Goal: Task Accomplishment & Management: Manage account settings

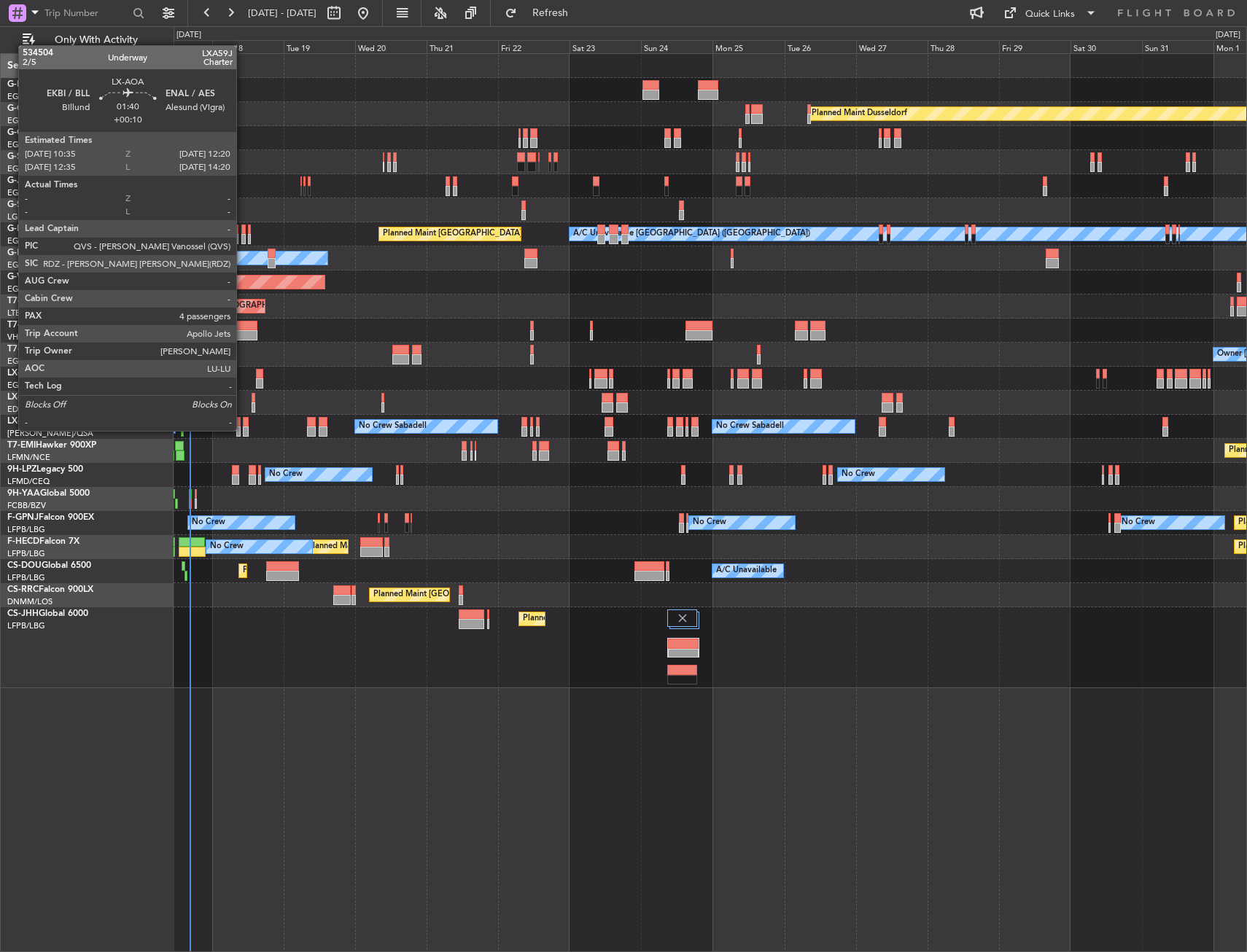
click at [243, 429] on div at bounding box center [245, 431] width 6 height 10
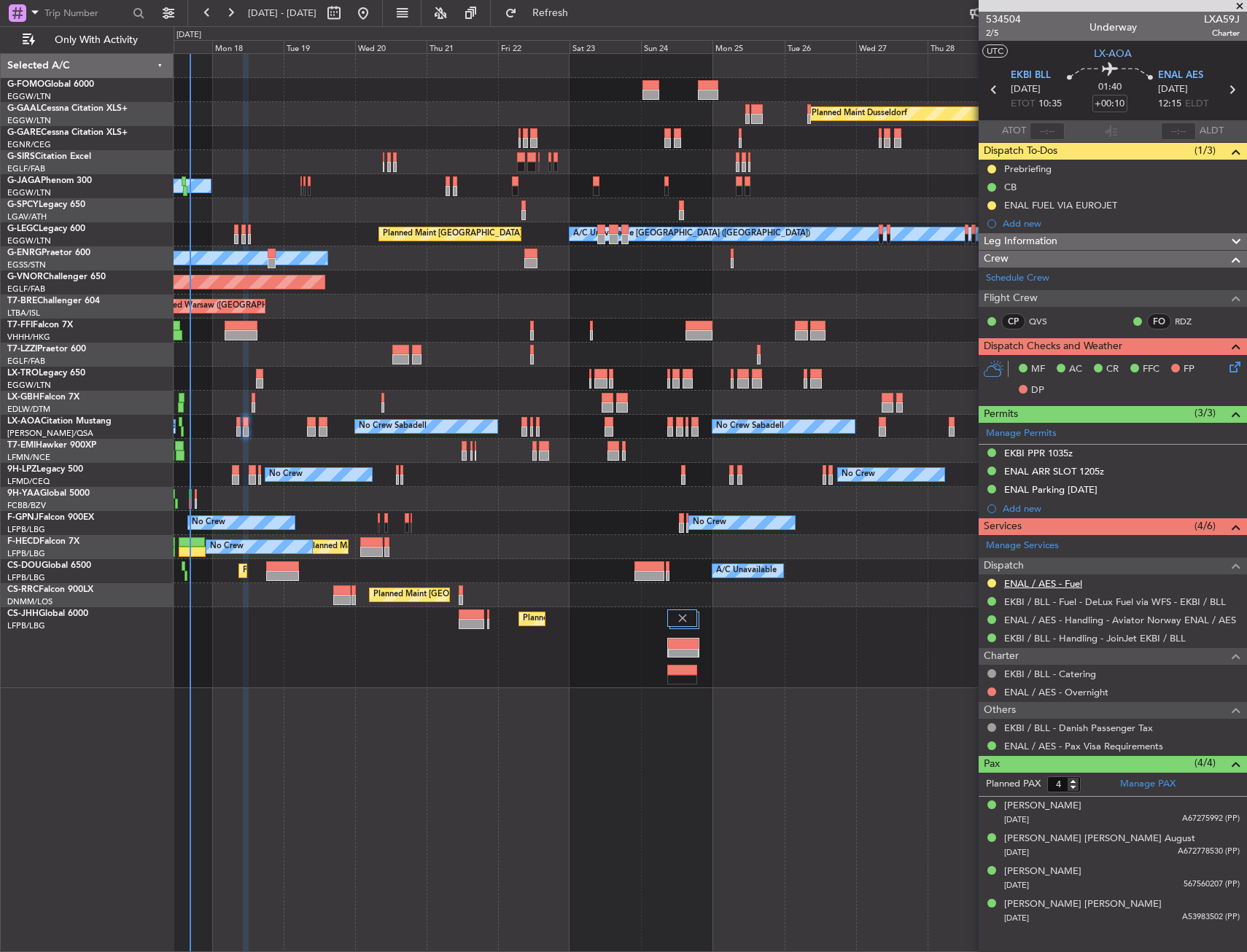
click at [1041, 585] on link "ENAL / AES - Fuel" at bounding box center [1043, 583] width 78 height 13
click at [1137, 203] on div "ENAL FUEL VIA EUROJET" at bounding box center [1112, 205] width 268 height 18
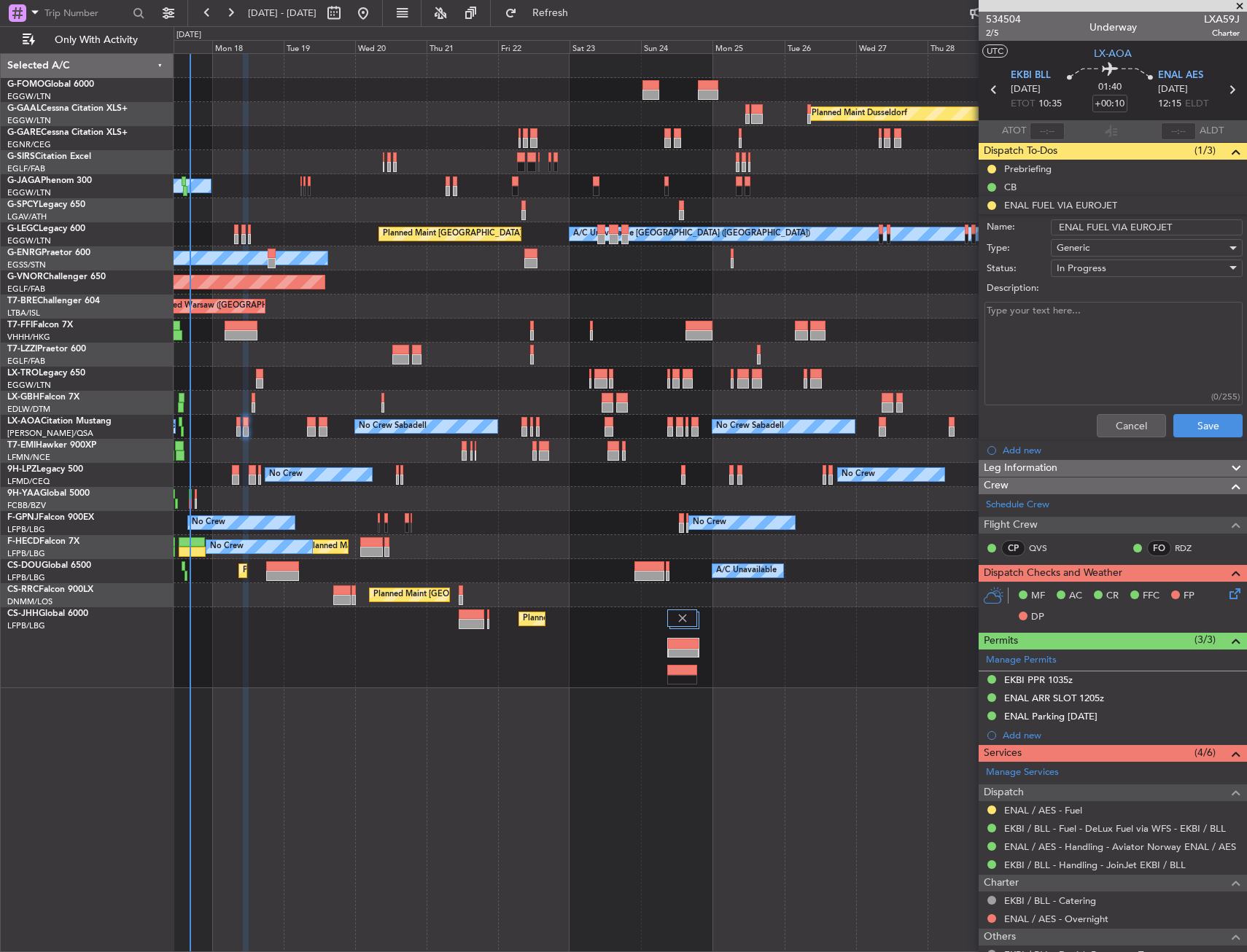
drag, startPoint x: 1170, startPoint y: 229, endPoint x: 1127, endPoint y: 228, distance: 43.0
click at [1127, 228] on input "ENAL FUEL VIA EUROJET" at bounding box center [1146, 227] width 192 height 16
type input "ENAL FUEL VIA JETEX"
click at [1189, 423] on button "Save" at bounding box center [1207, 425] width 69 height 23
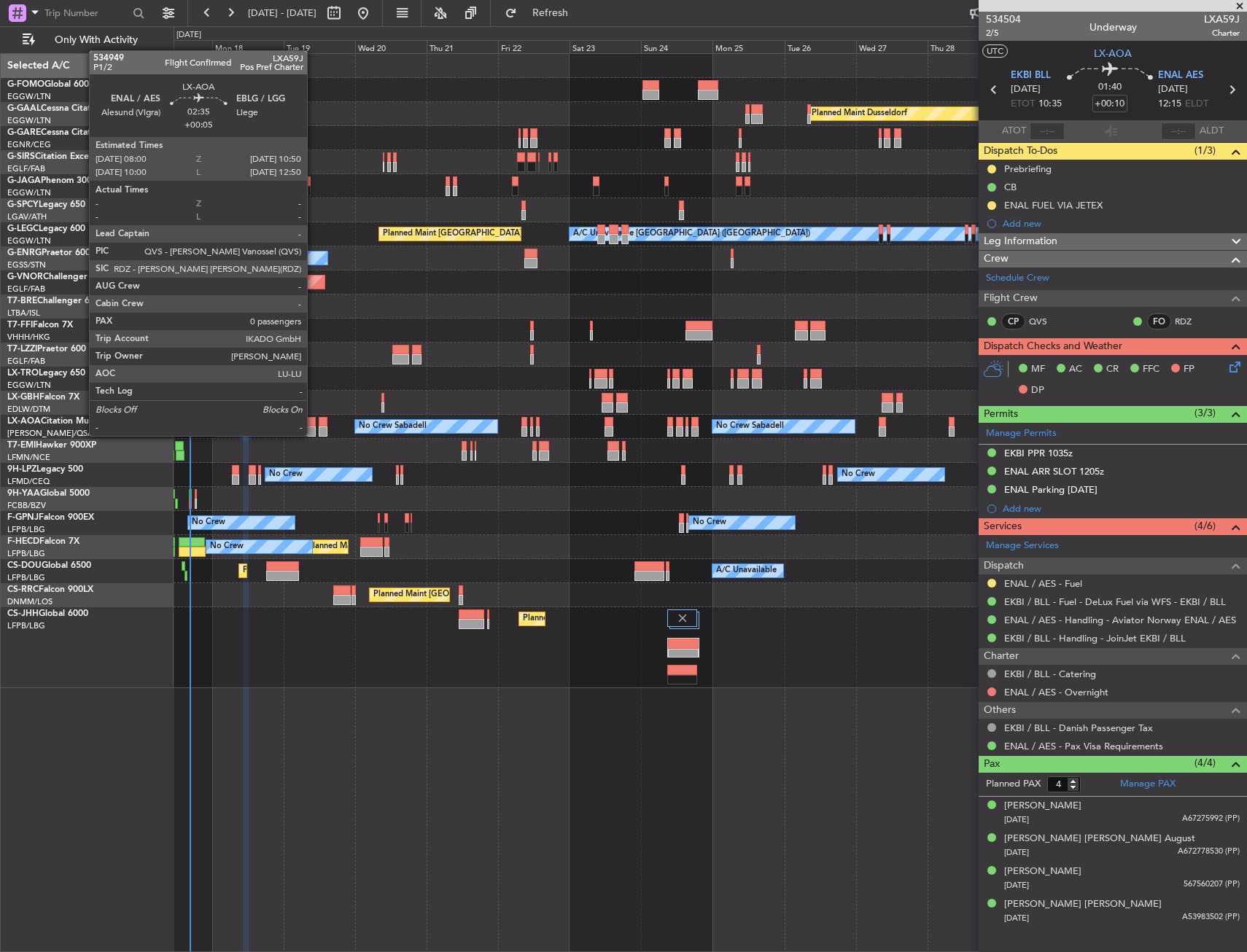
click at [314, 434] on div at bounding box center [311, 431] width 9 height 10
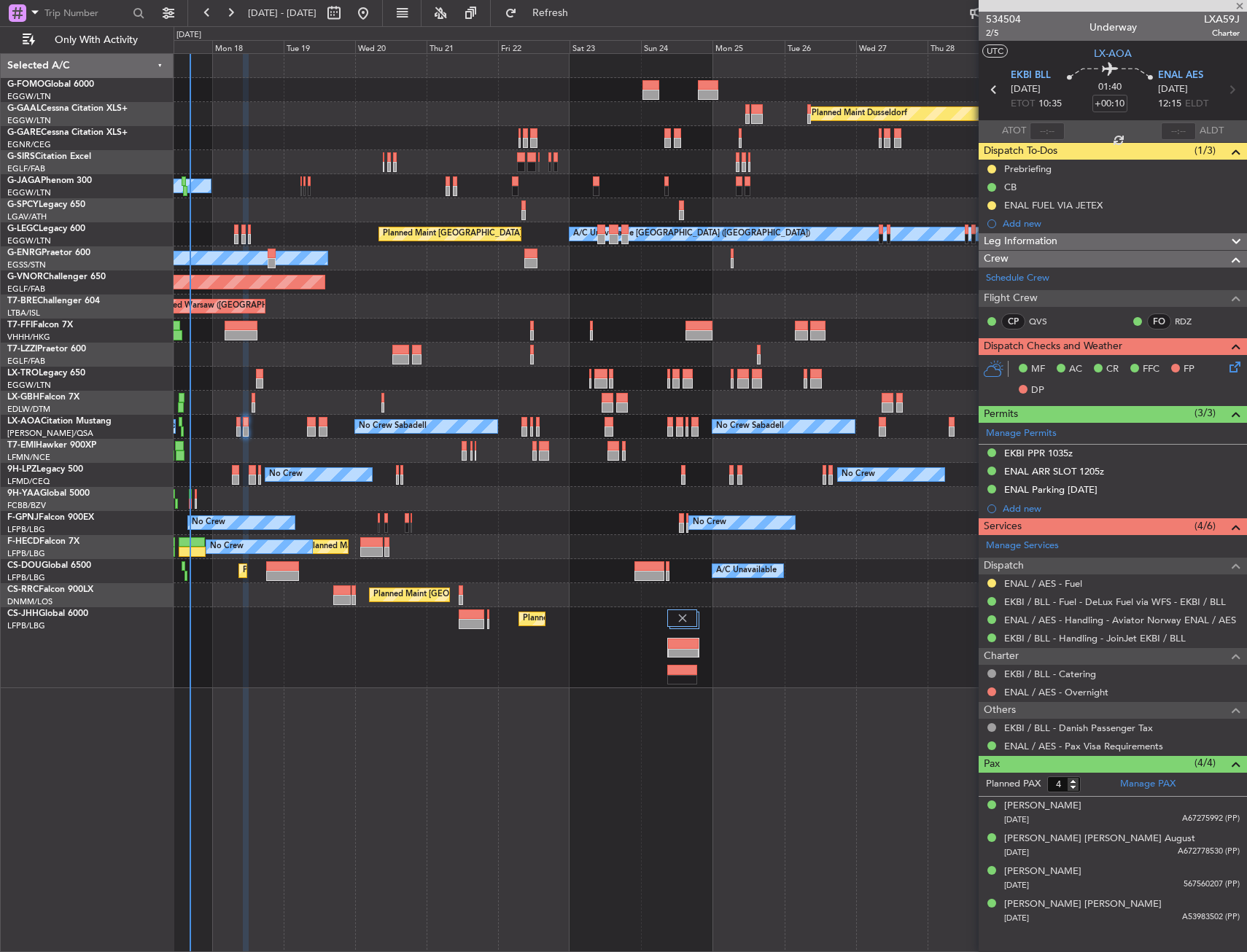
type input "+00:05"
type input "0"
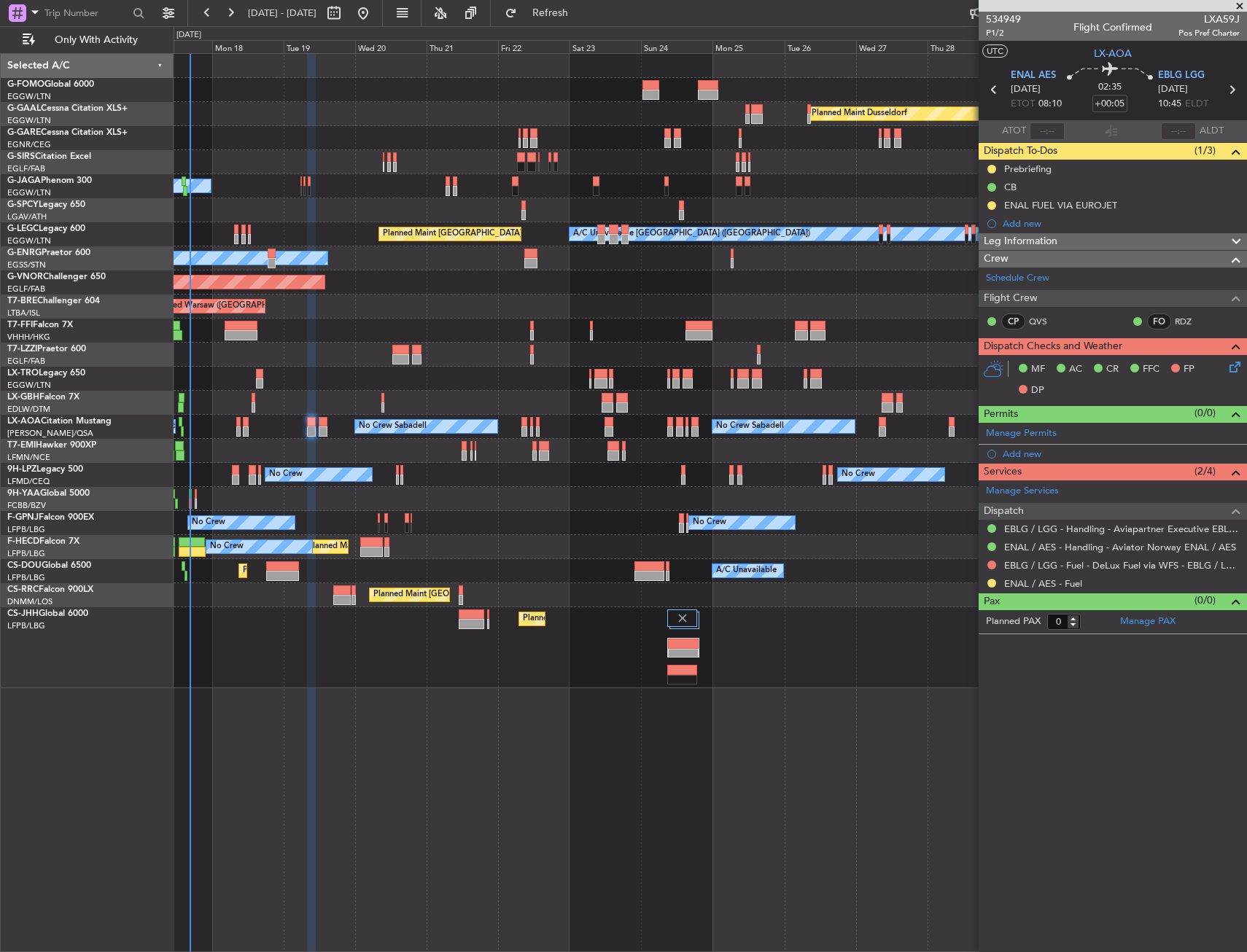
click at [1161, 203] on div "ENAL FUEL VIA EUROJET" at bounding box center [1112, 205] width 268 height 18
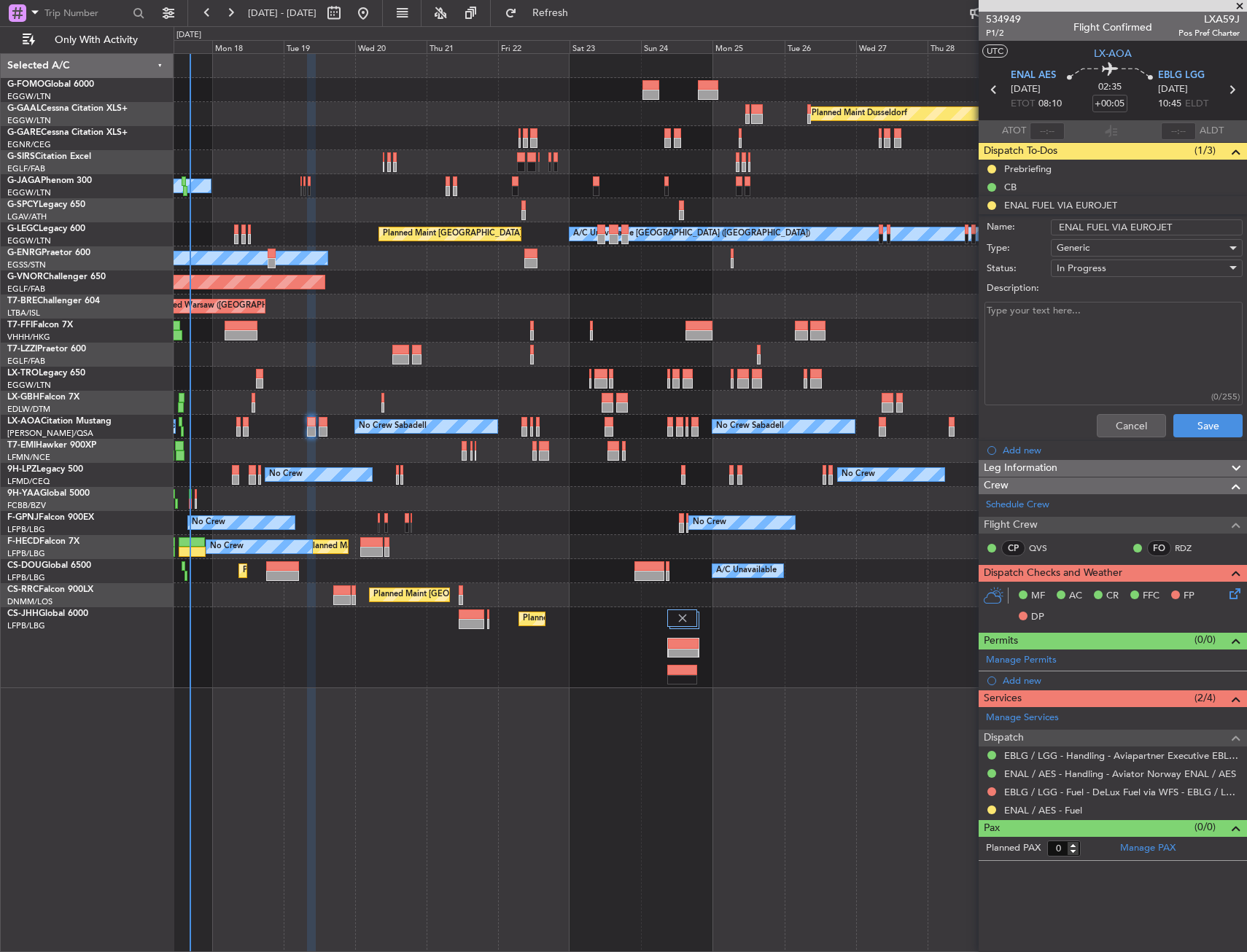
drag, startPoint x: 1180, startPoint y: 228, endPoint x: 1129, endPoint y: 237, distance: 51.8
click at [1129, 237] on form "Name: ENAL FUEL VIA EUROJET Type: Generic Status: In Progress Description: (0/2…" at bounding box center [1112, 329] width 283 height 226
type input "ENAL FUEL VIA JETEX"
click at [1222, 434] on button "Save" at bounding box center [1207, 425] width 69 height 23
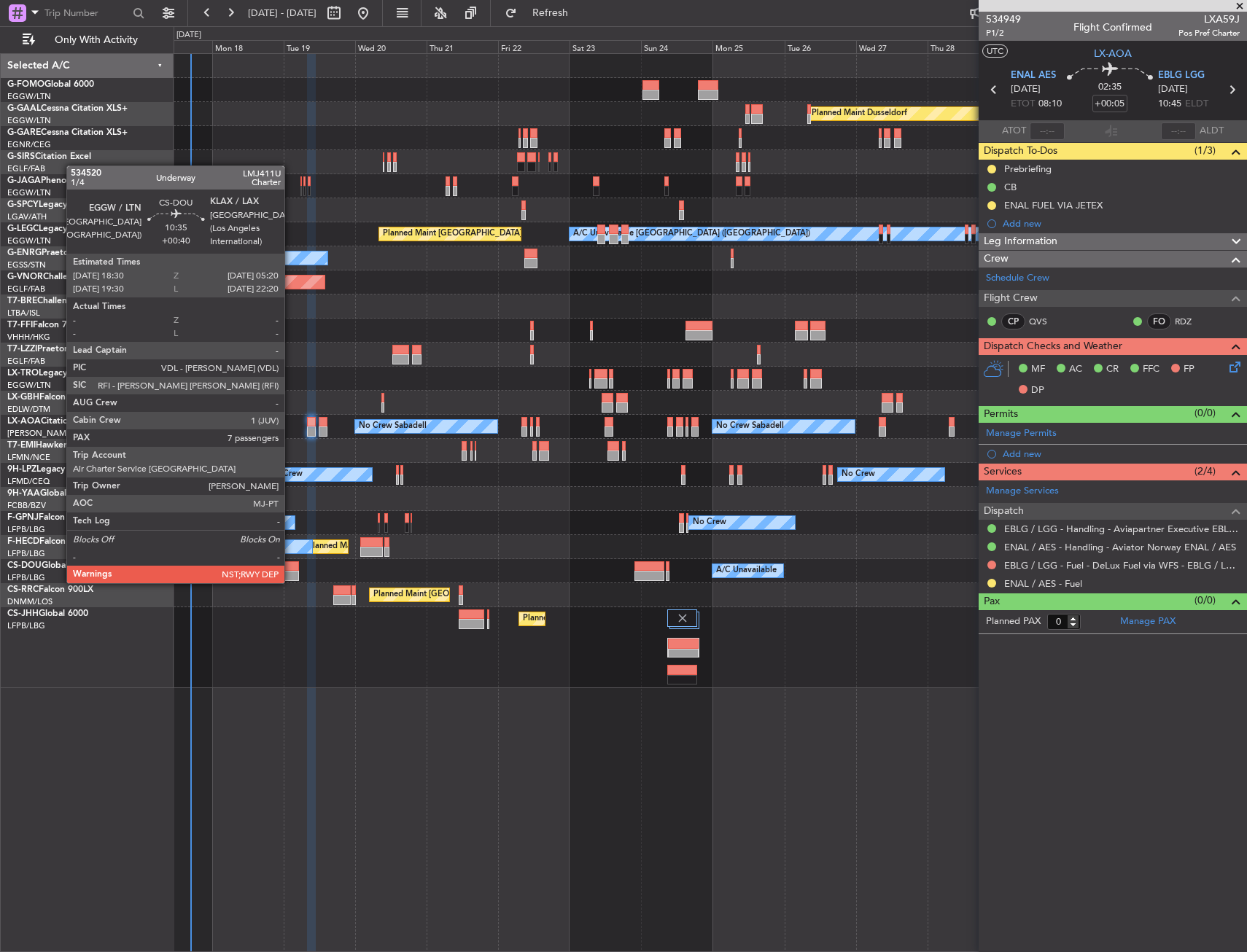
click at [291, 568] on div at bounding box center [282, 566] width 32 height 10
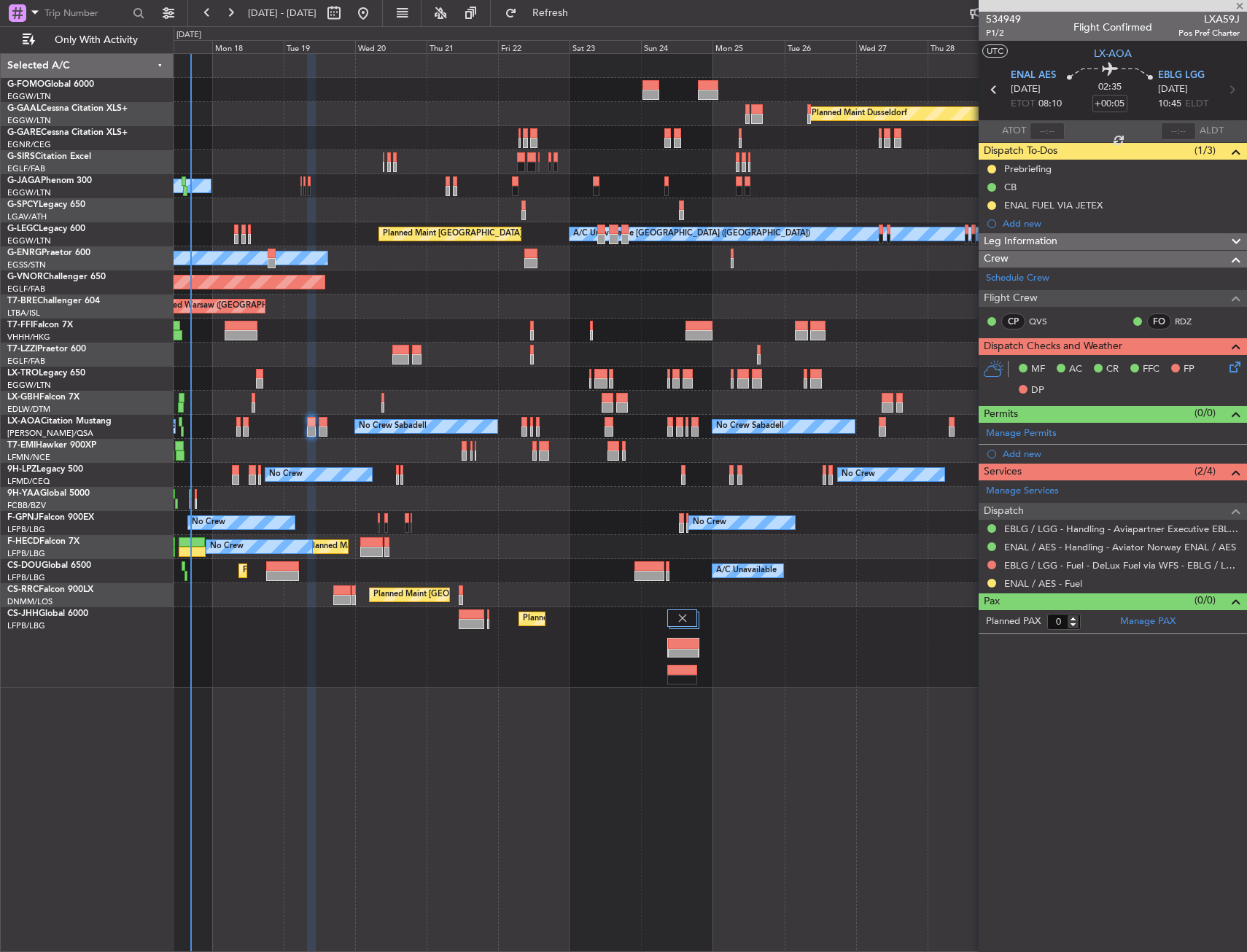
type input "+00:40"
type input "7"
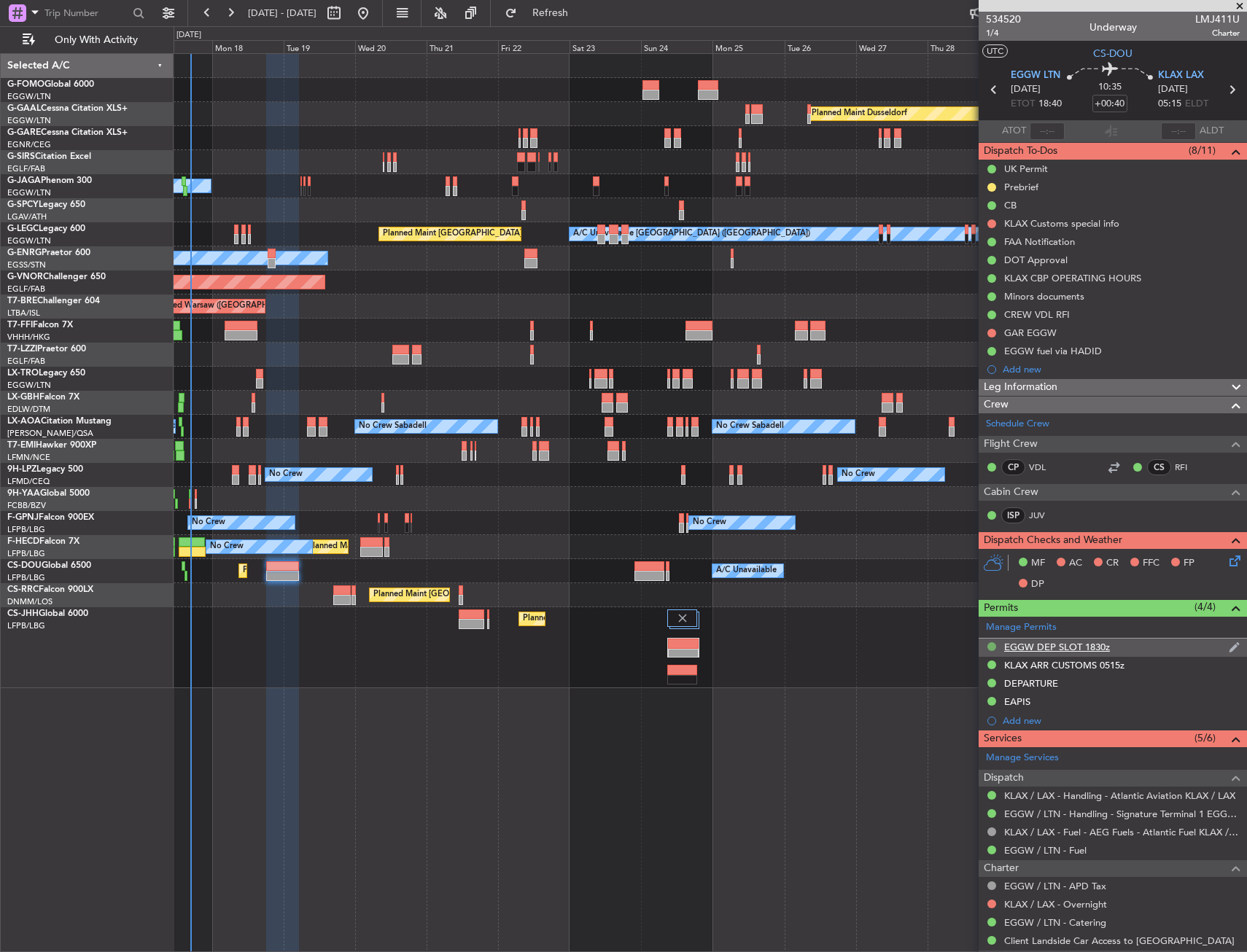
click at [990, 643] on button at bounding box center [991, 646] width 9 height 9
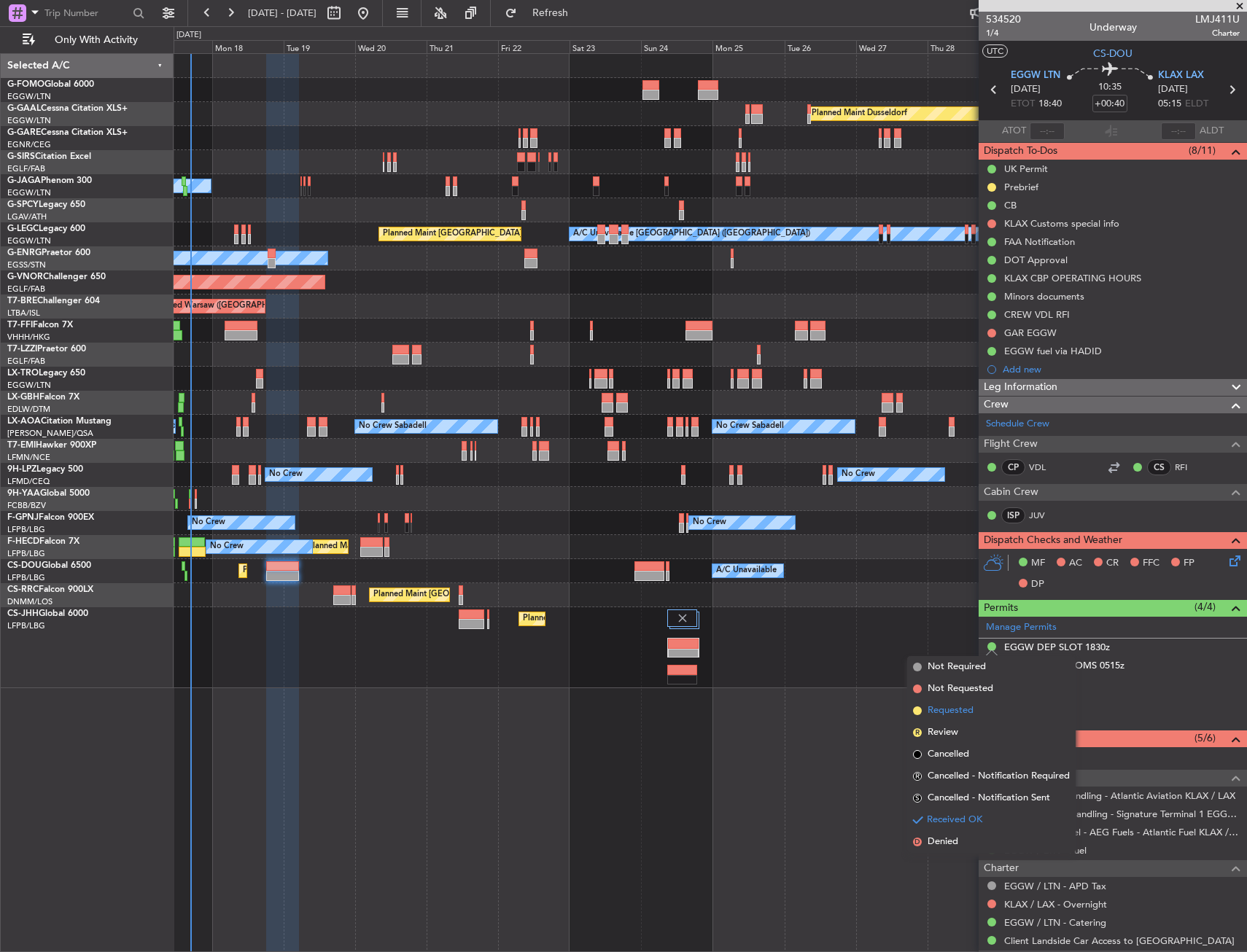
click at [959, 716] on span "Requested" at bounding box center [950, 711] width 46 height 14
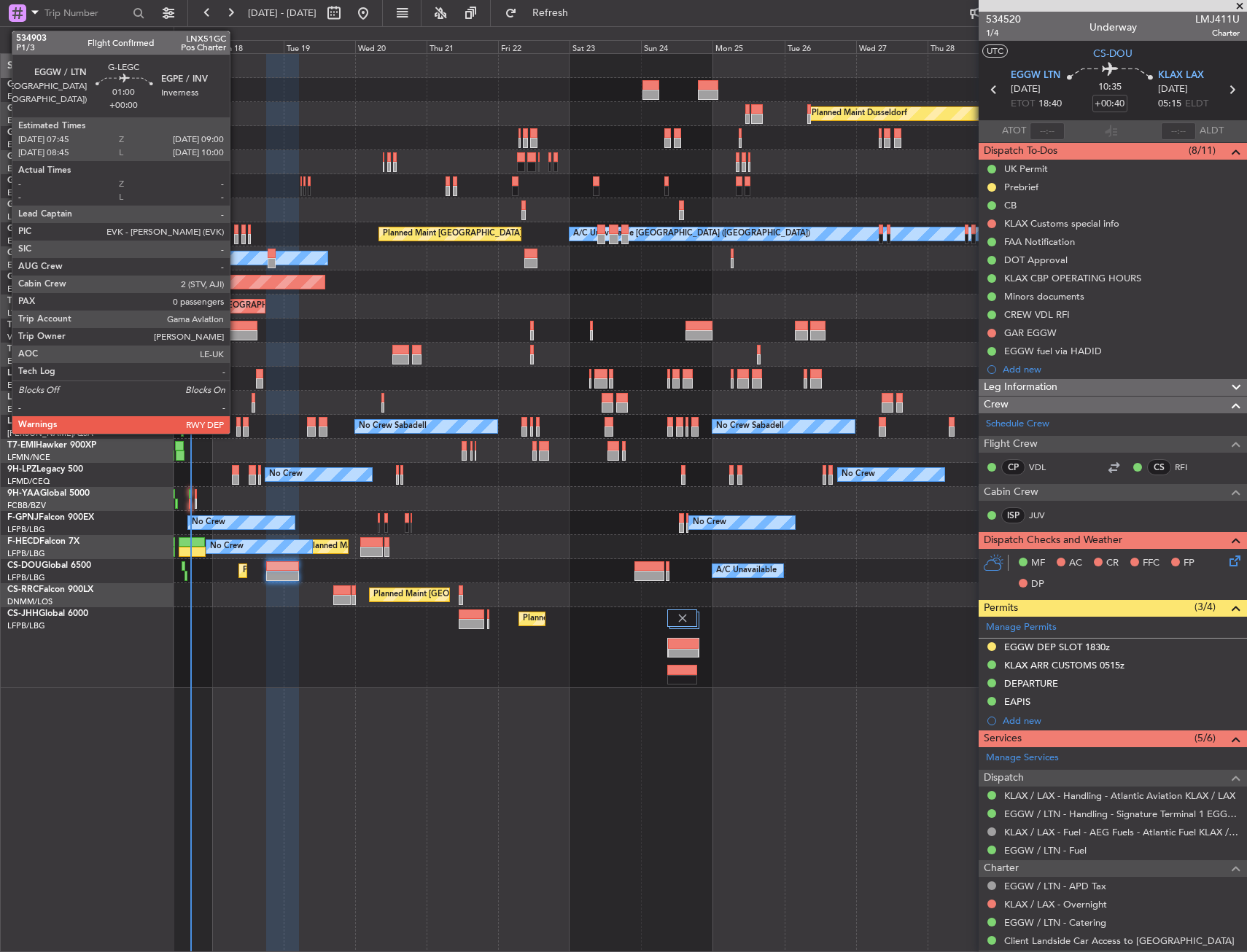
click at [236, 229] on div at bounding box center [237, 229] width 5 height 10
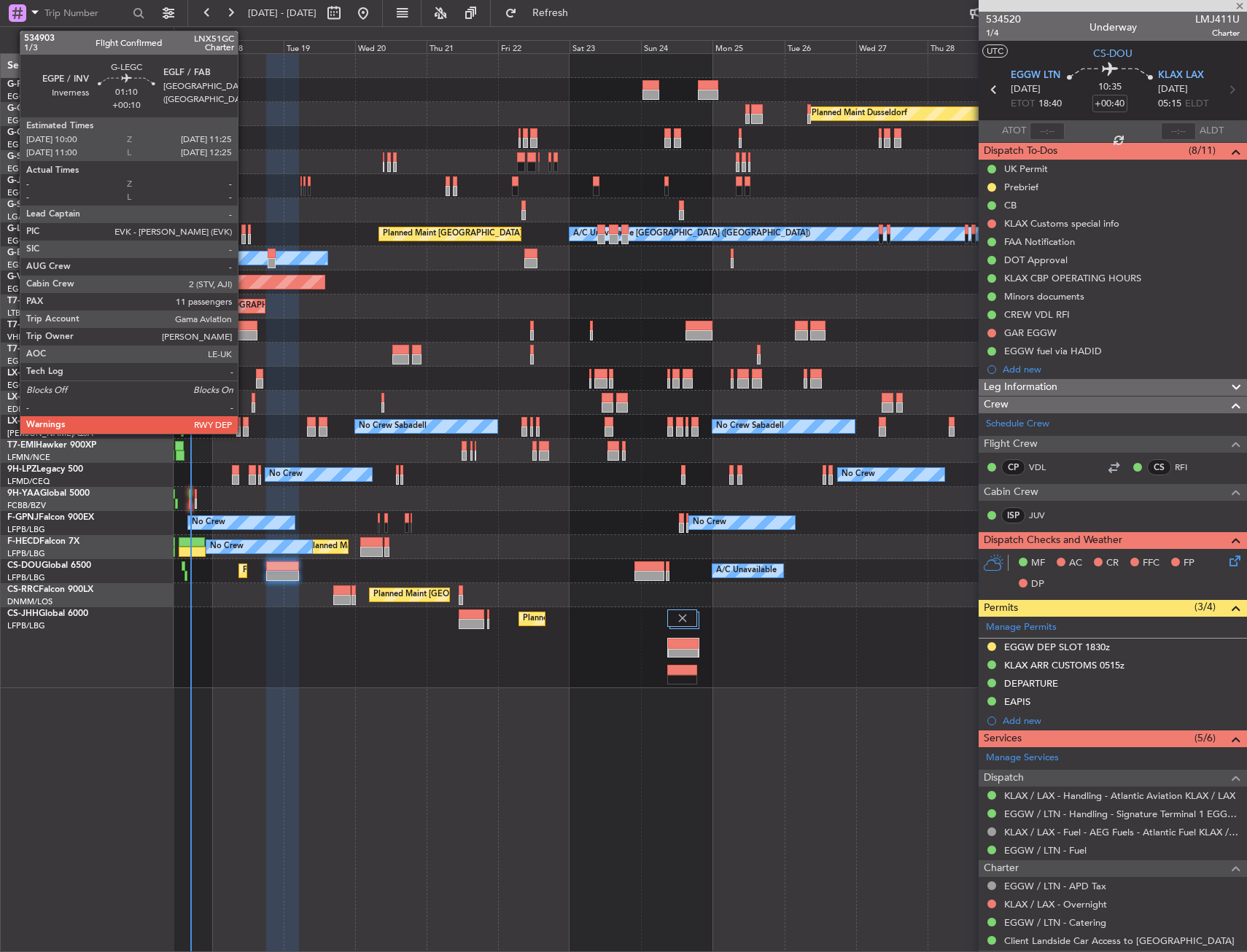
type input "0"
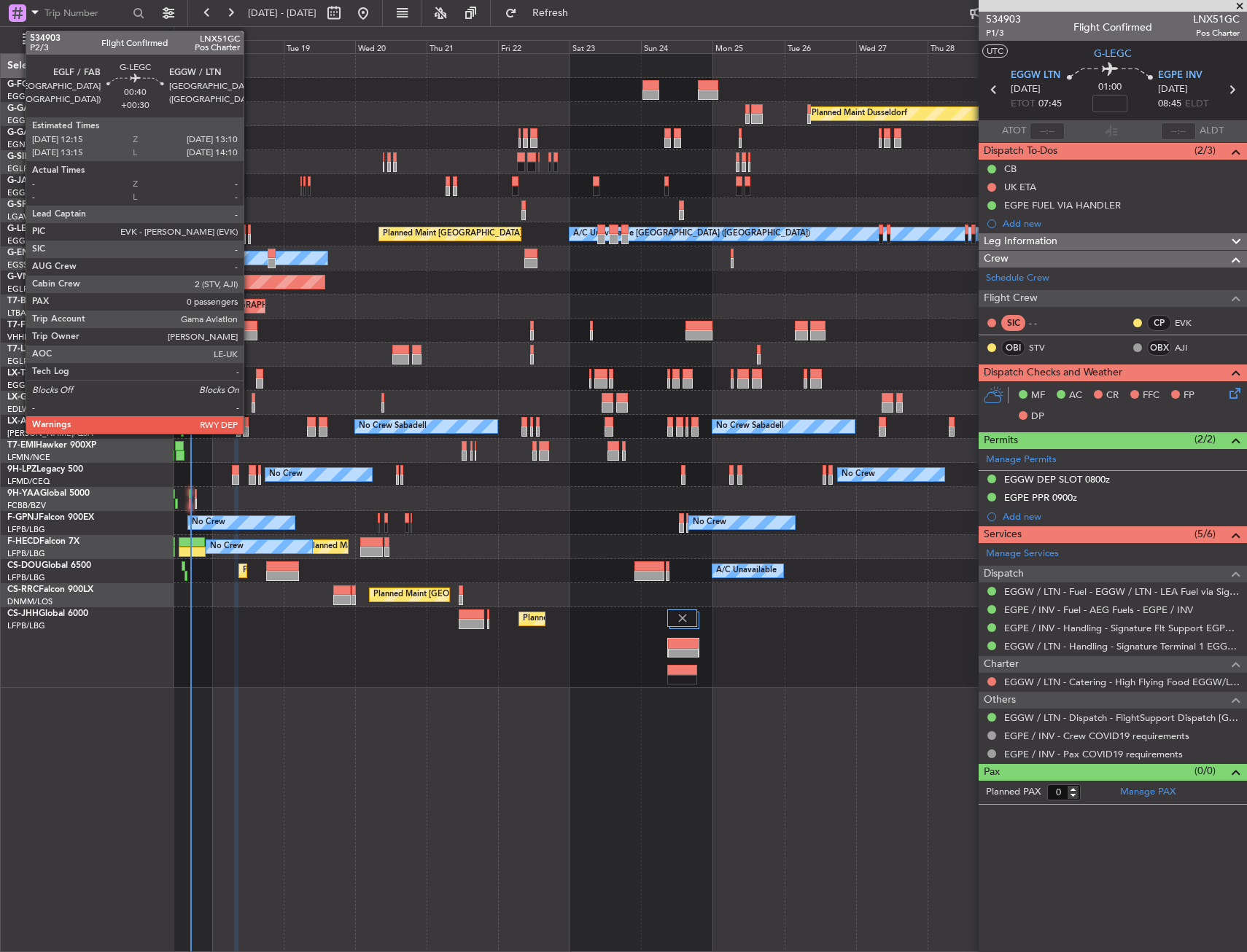
click at [250, 236] on div at bounding box center [249, 239] width 3 height 10
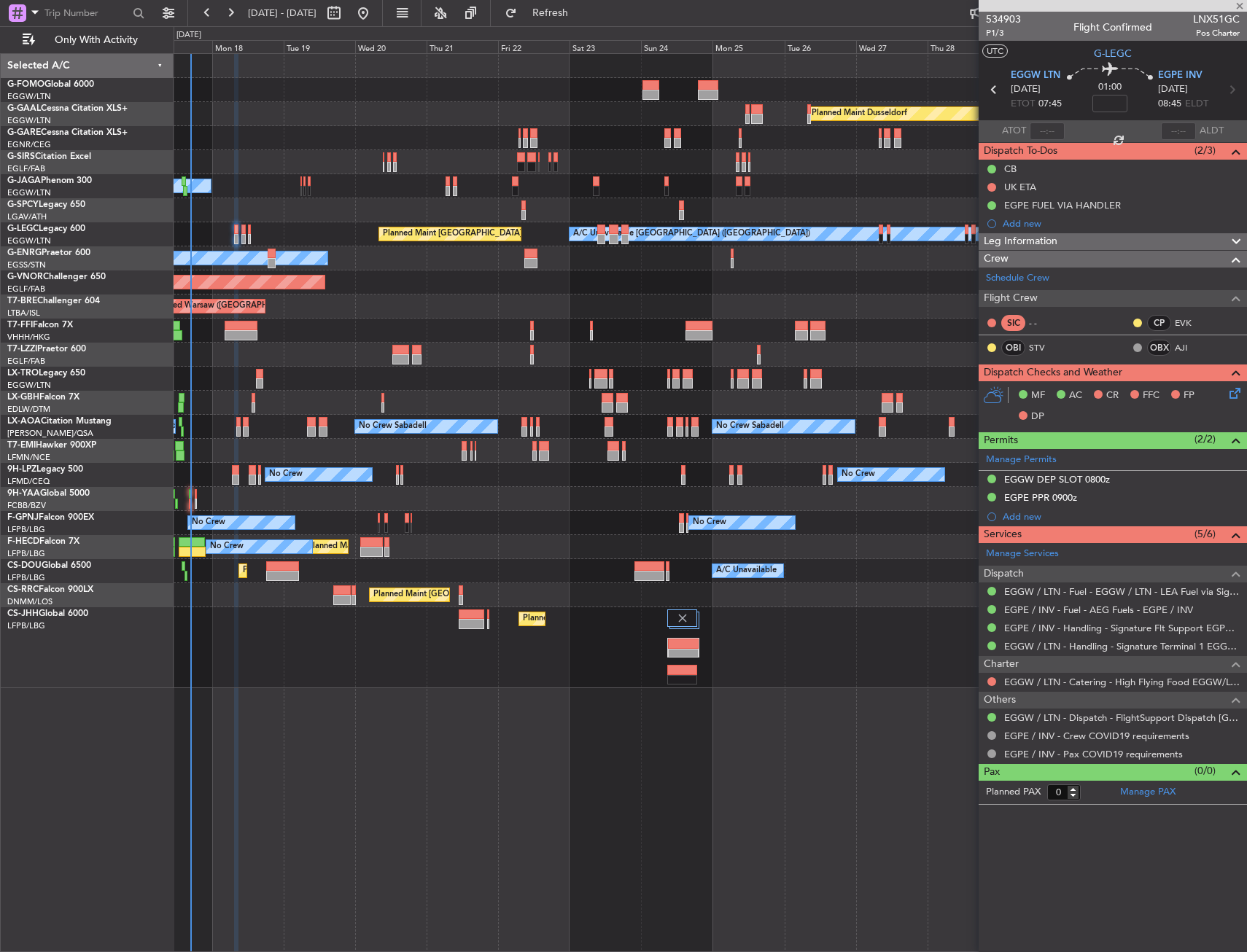
type input "+00:30"
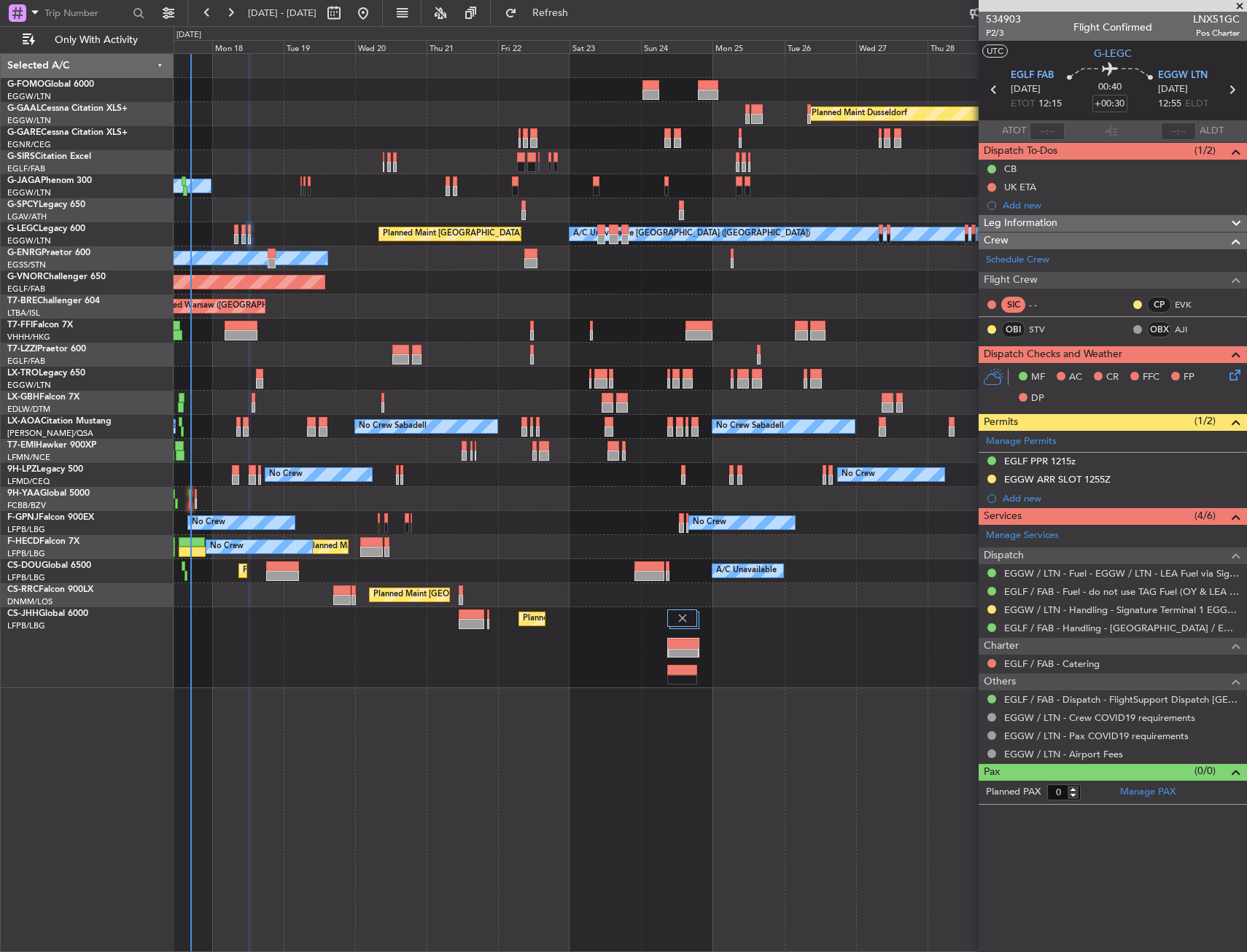
click at [1142, 619] on div "EGLF / FAB - Handling - [GEOGRAPHIC_DATA] / EGLF / FAB" at bounding box center [1112, 628] width 268 height 18
click at [1140, 615] on div "EGGW / LTN - Handling - Signature Terminal 1 EGGW / LTN" at bounding box center [1112, 609] width 268 height 18
click at [1140, 613] on link "EGGW / LTN - Handling - Signature Terminal 1 EGGW / LTN" at bounding box center [1121, 609] width 235 height 13
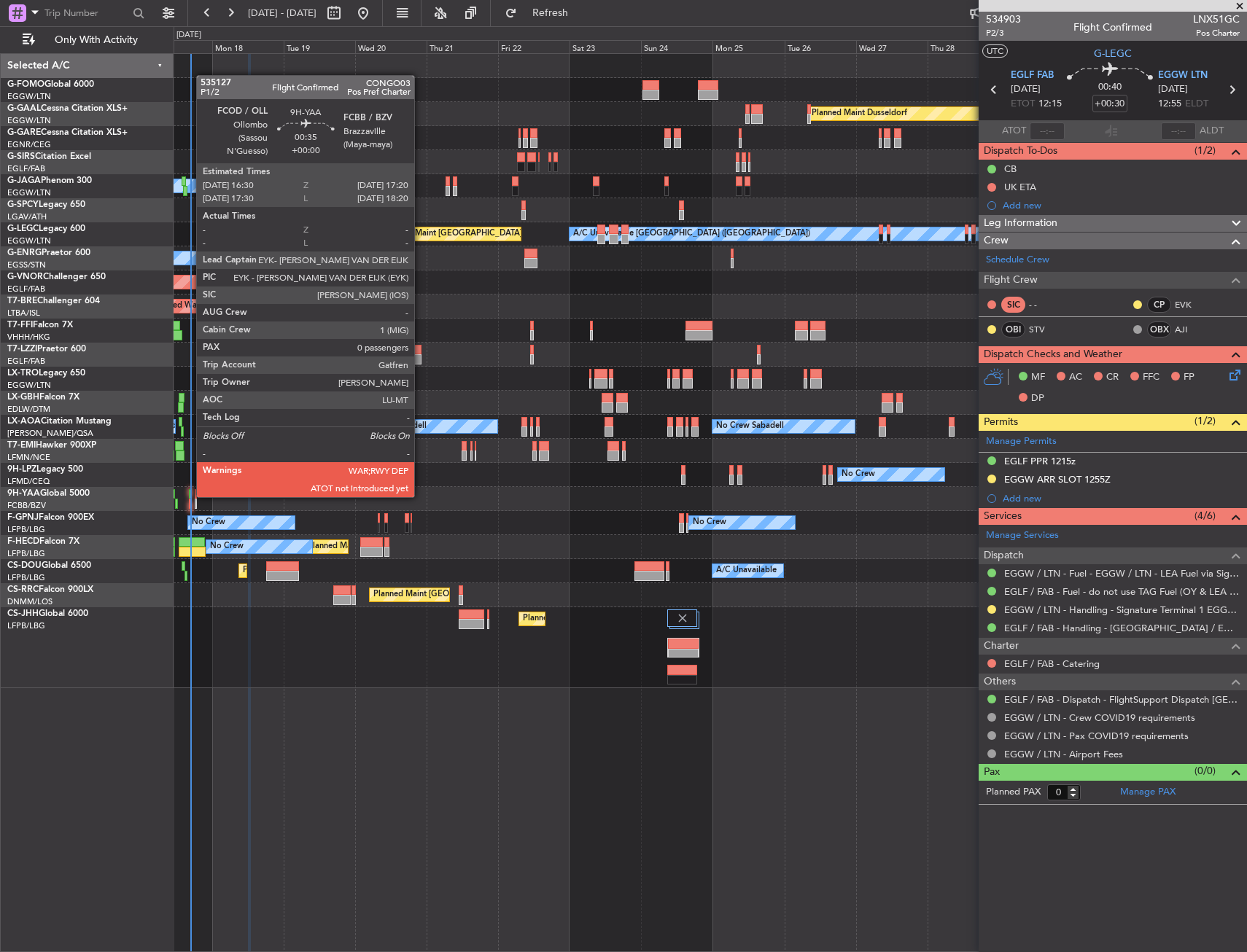
click at [188, 495] on div at bounding box center [190, 494] width 3 height 10
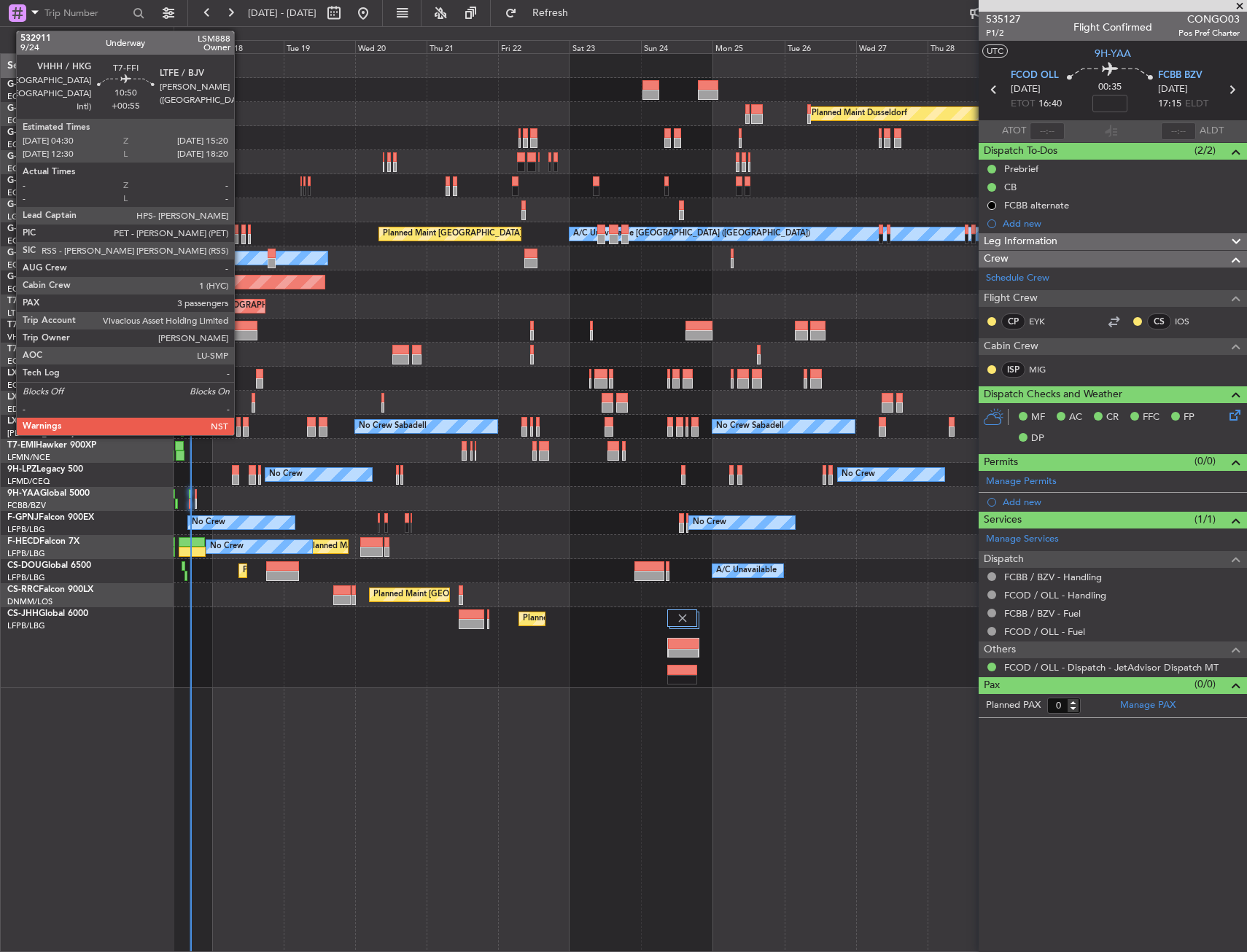
click at [241, 332] on div at bounding box center [241, 335] width 32 height 10
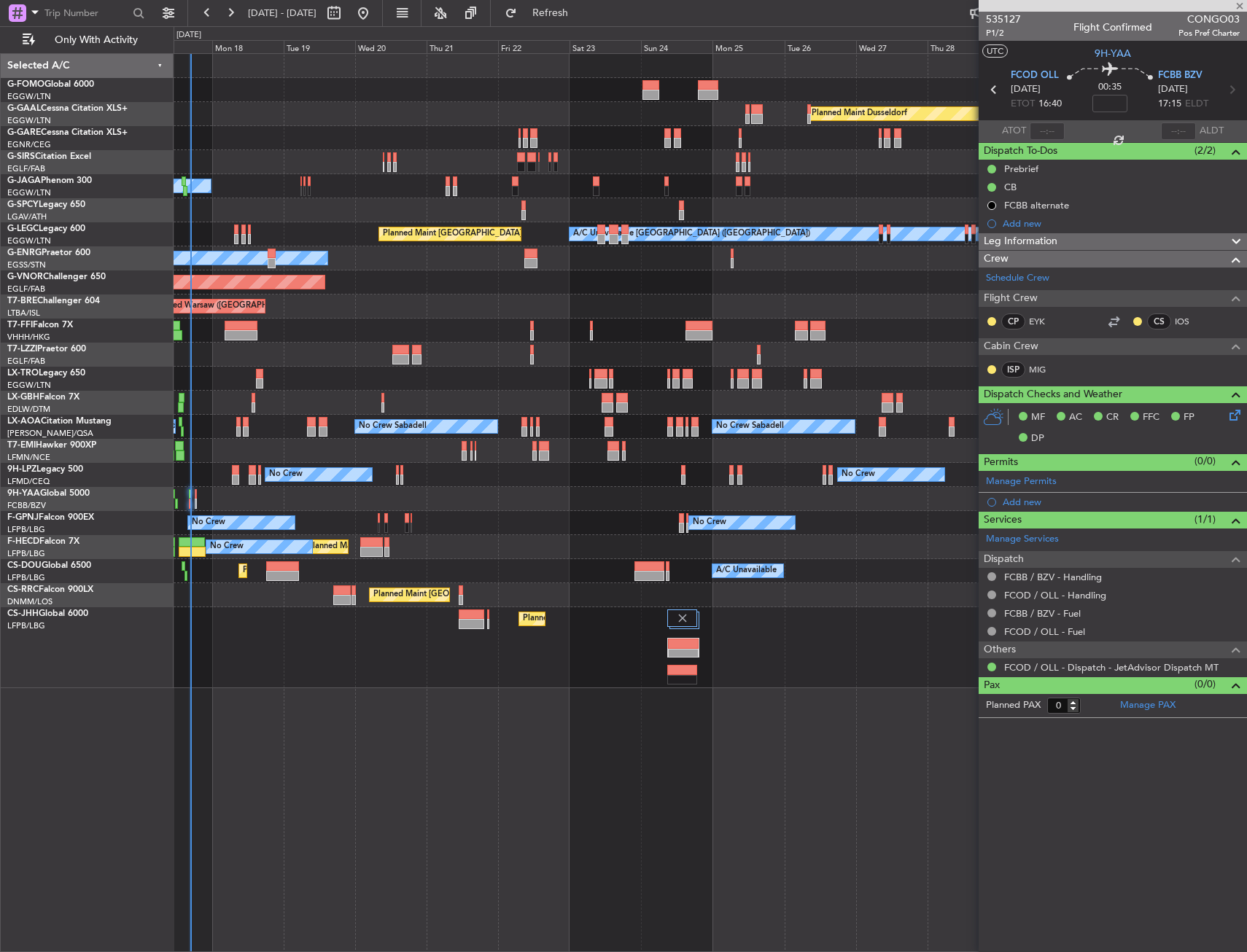
type input "+00:55"
type input "3"
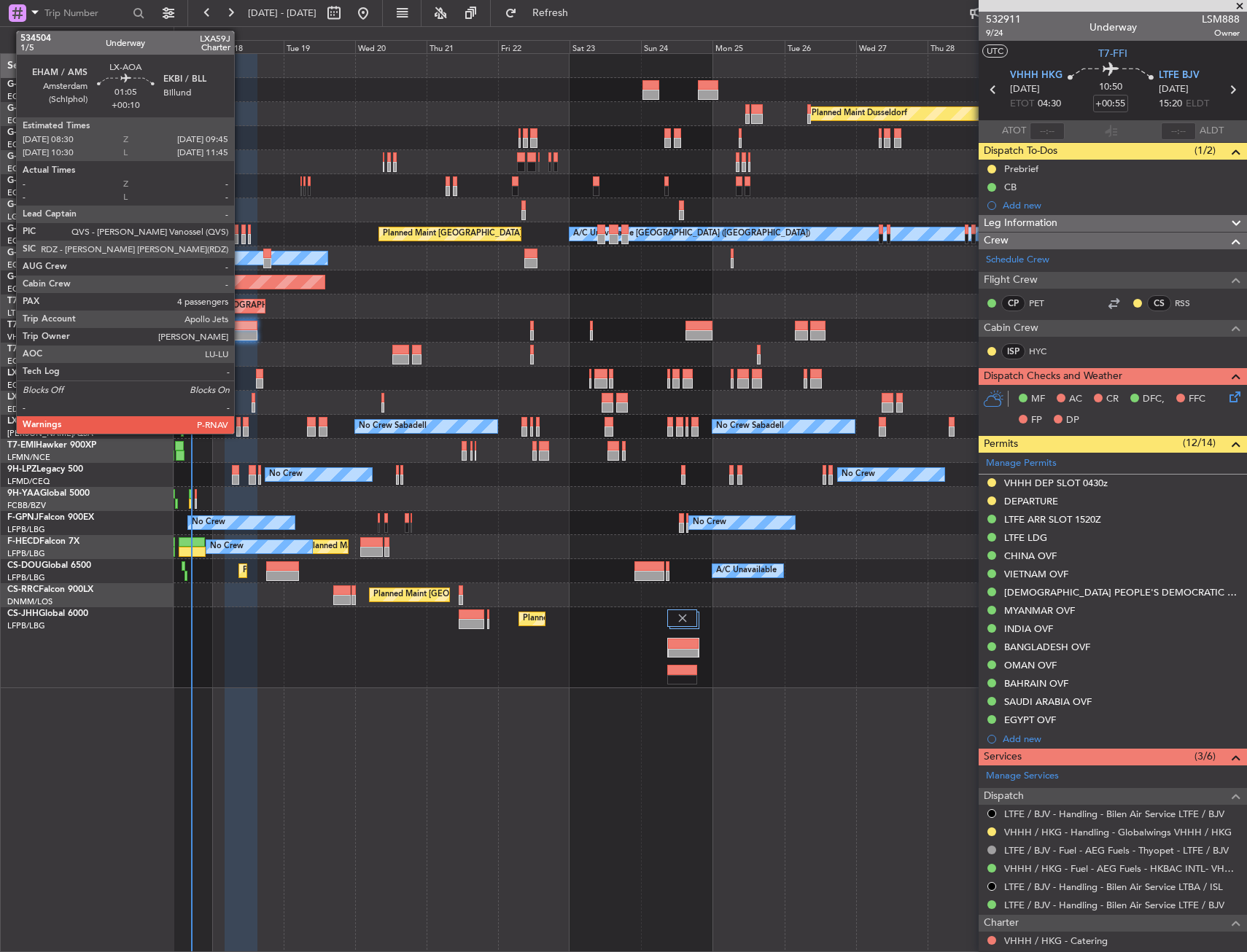
click at [241, 420] on div at bounding box center [238, 422] width 5 height 10
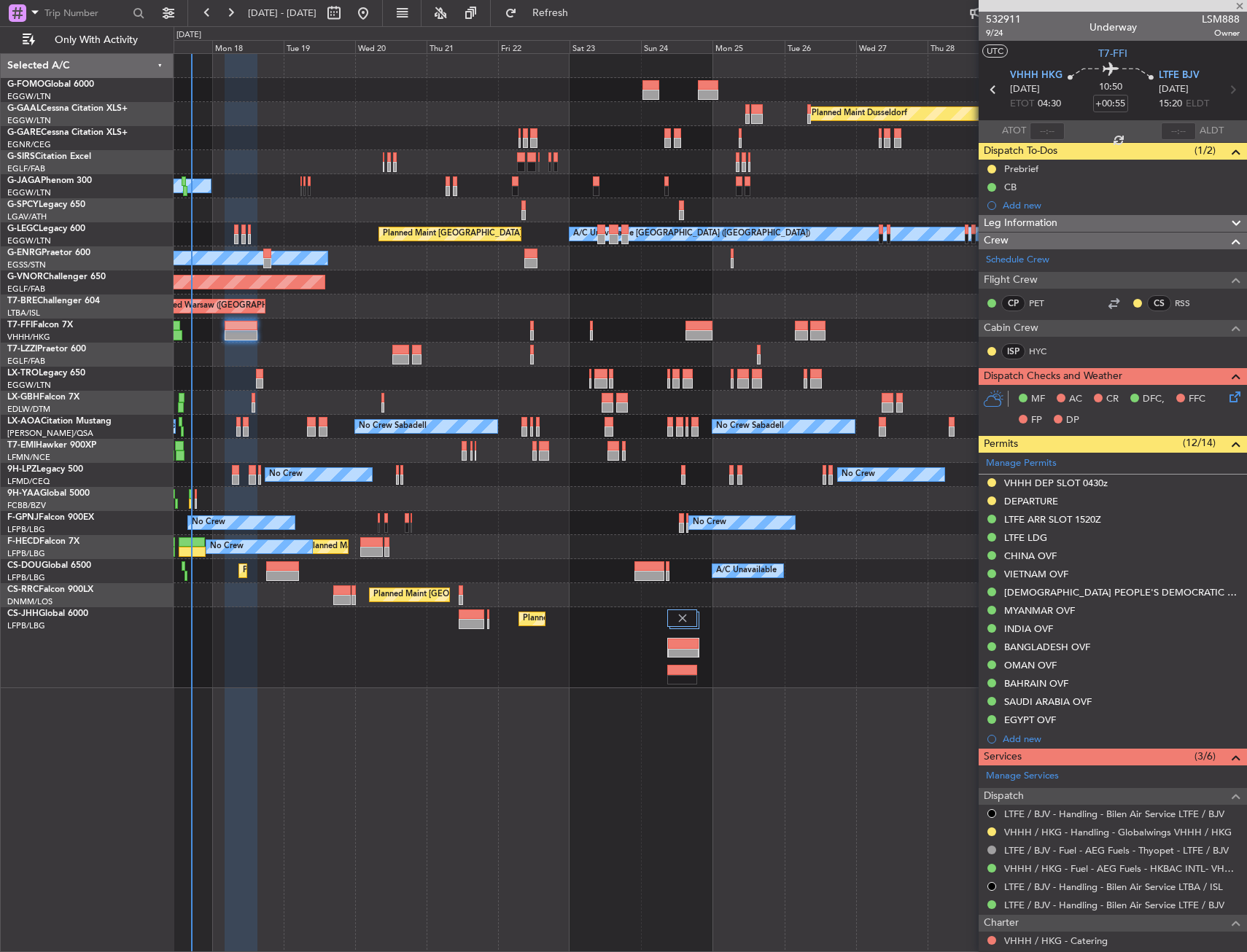
type input "+00:10"
type input "4"
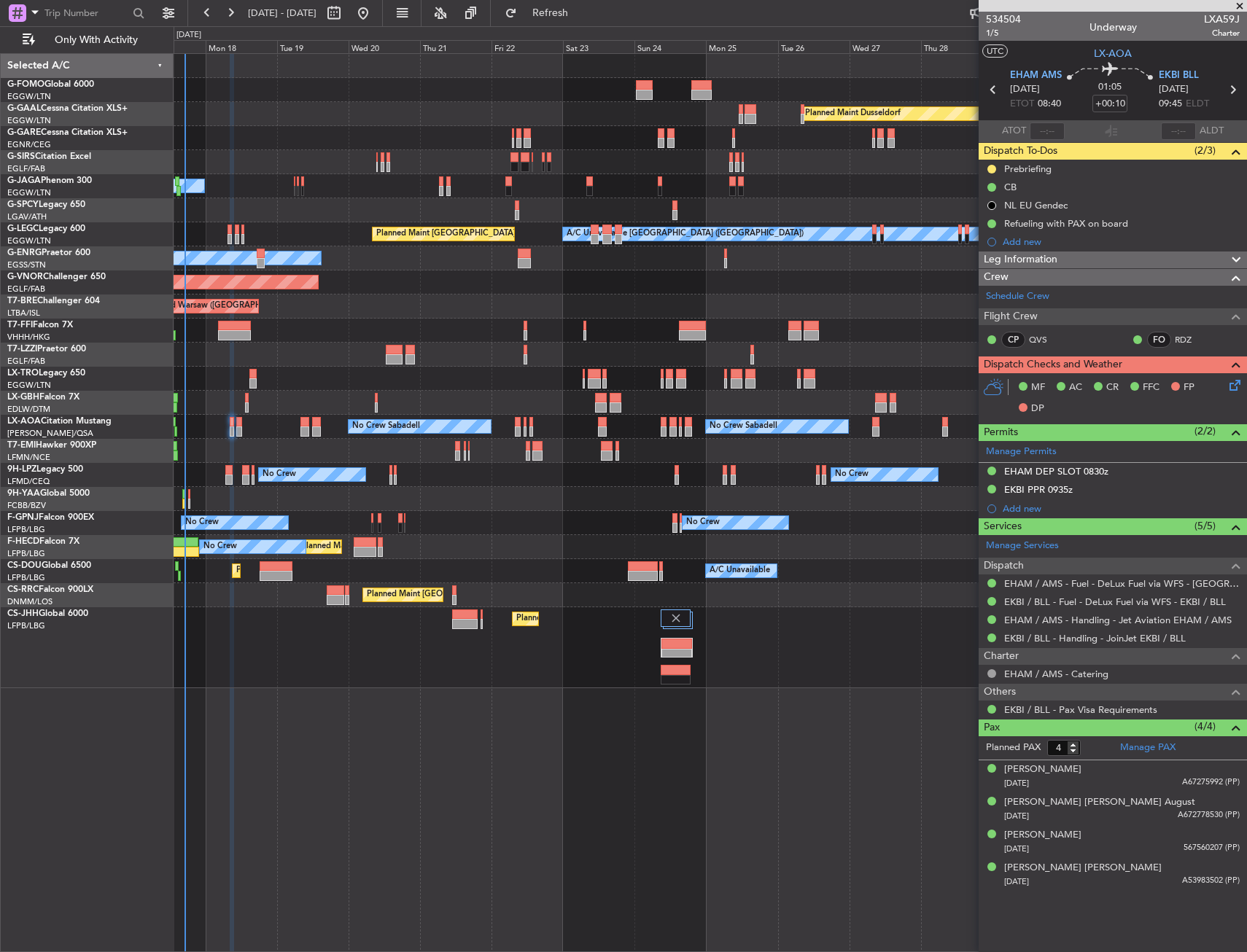
click at [211, 511] on div "No Crew No Crew Planned Maint [GEOGRAPHIC_DATA] ([GEOGRAPHIC_DATA]) No Crew No …" at bounding box center [709, 523] width 1073 height 24
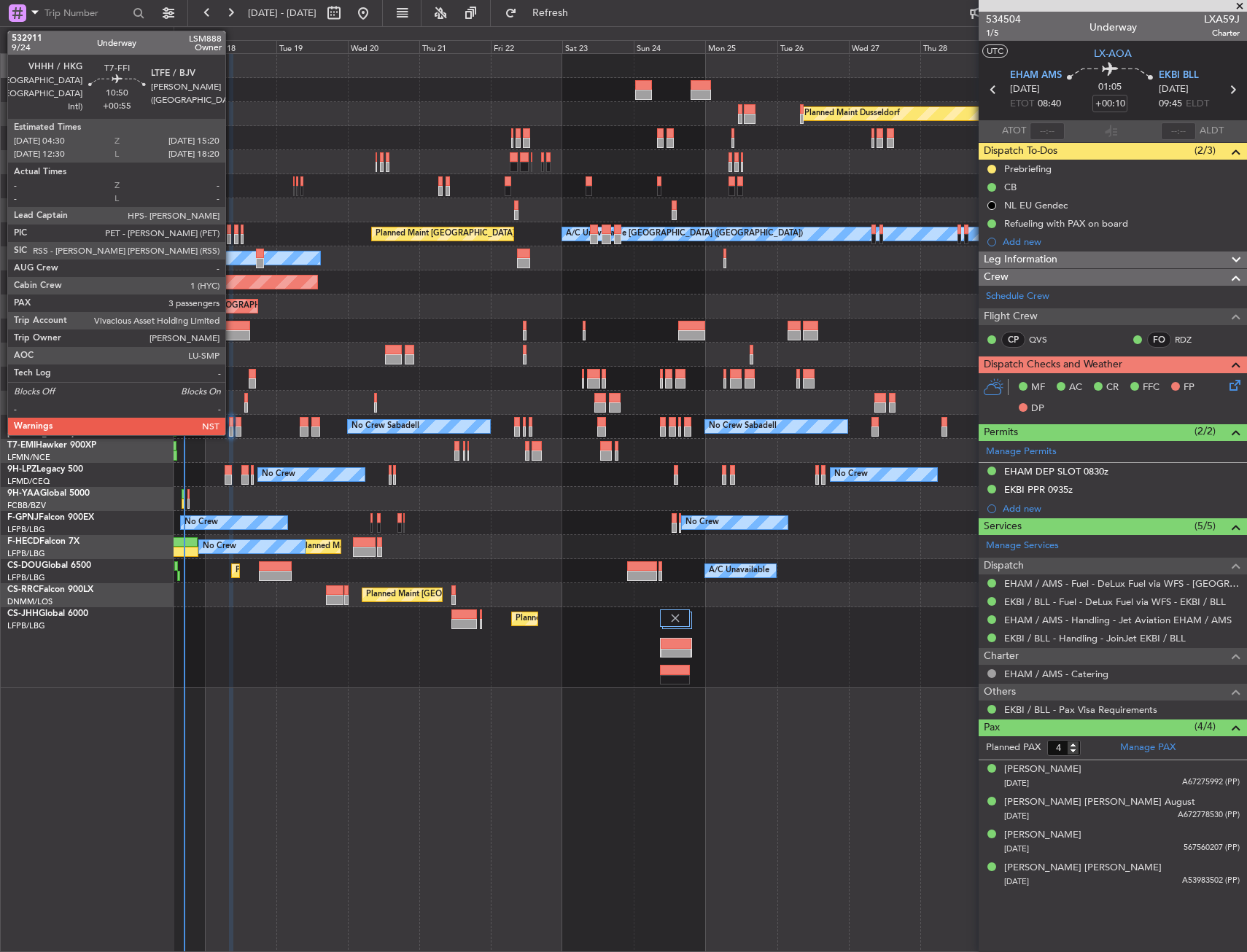
click at [232, 327] on div at bounding box center [233, 325] width 32 height 10
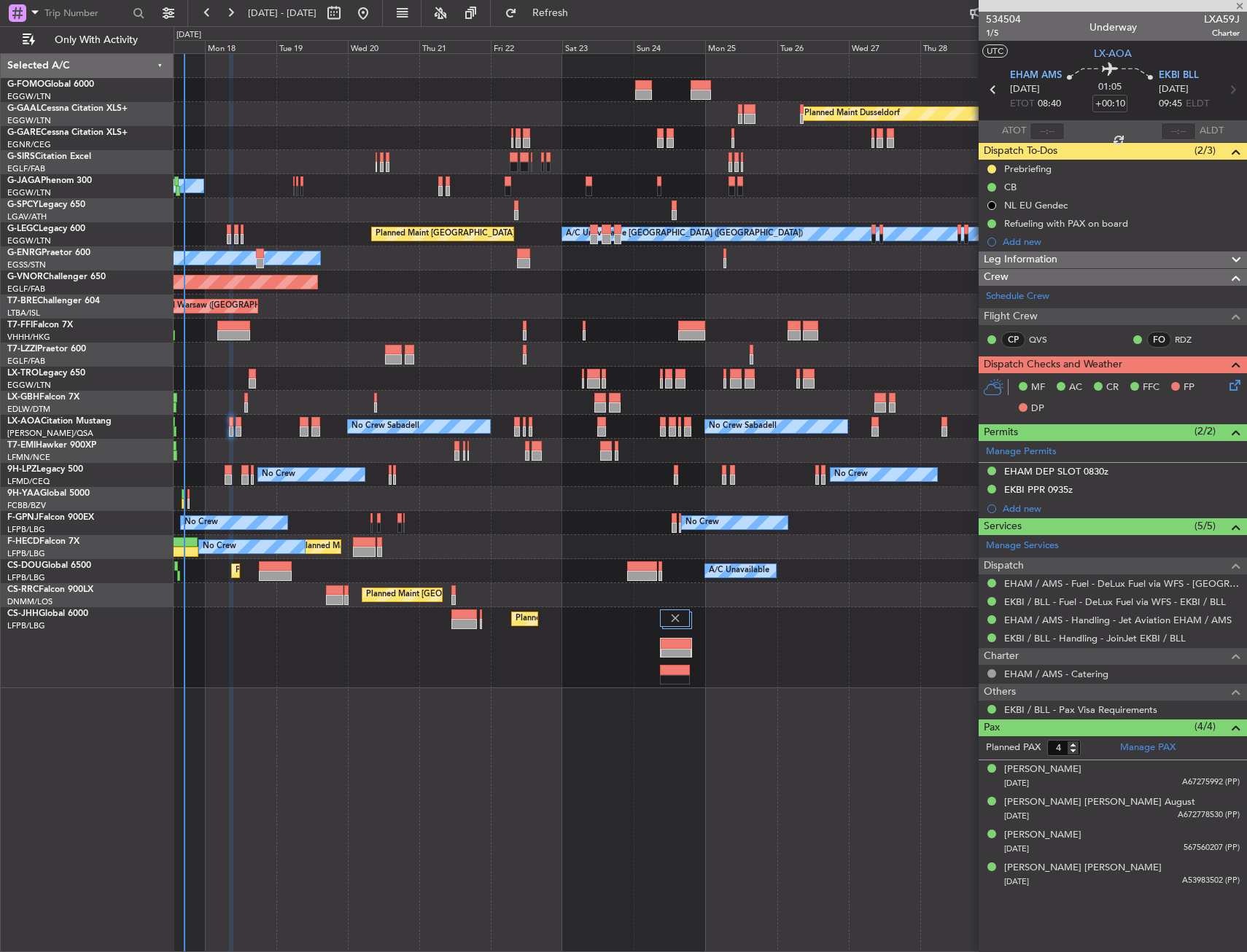
type input "+00:55"
type input "3"
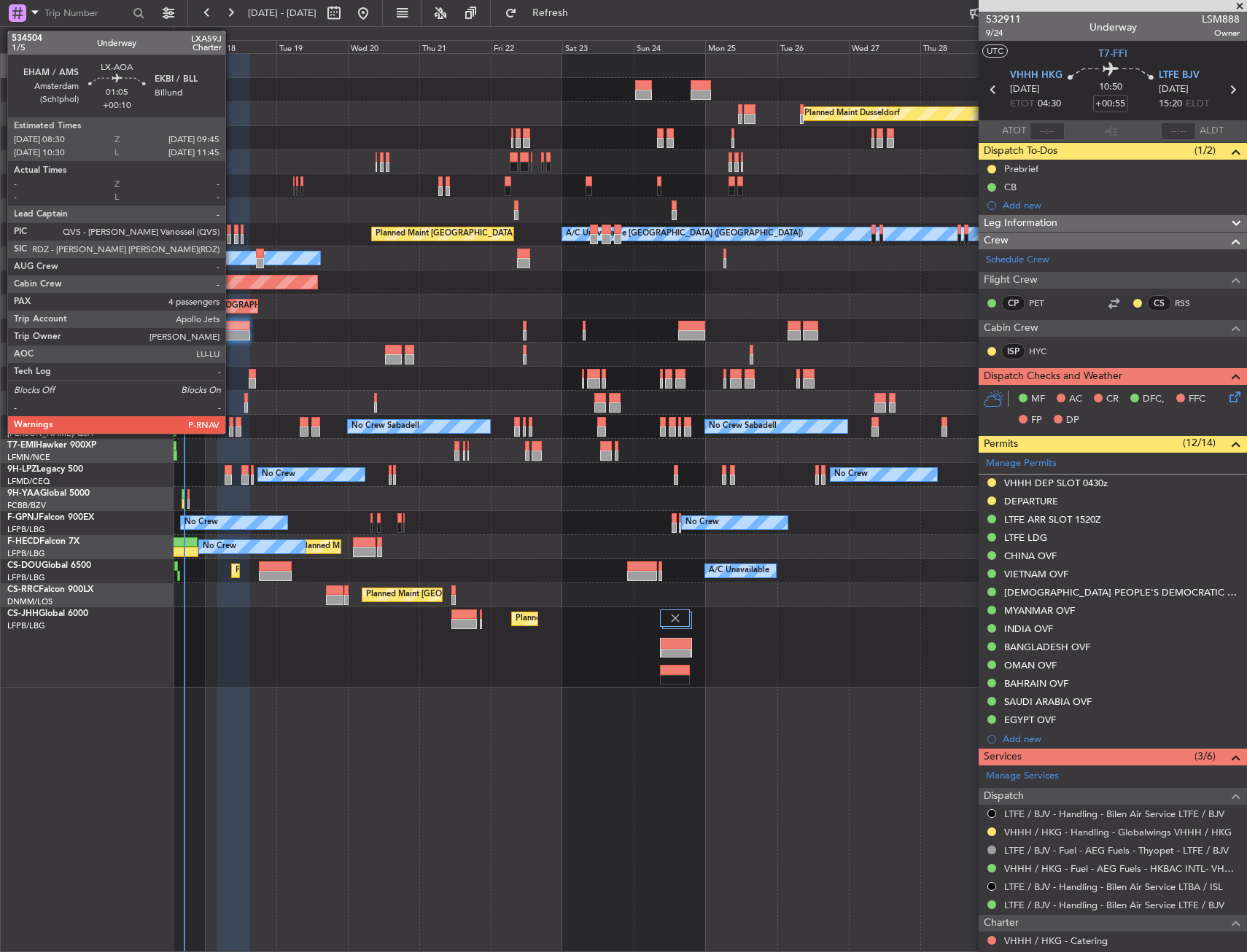
click at [232, 422] on div at bounding box center [231, 422] width 5 height 10
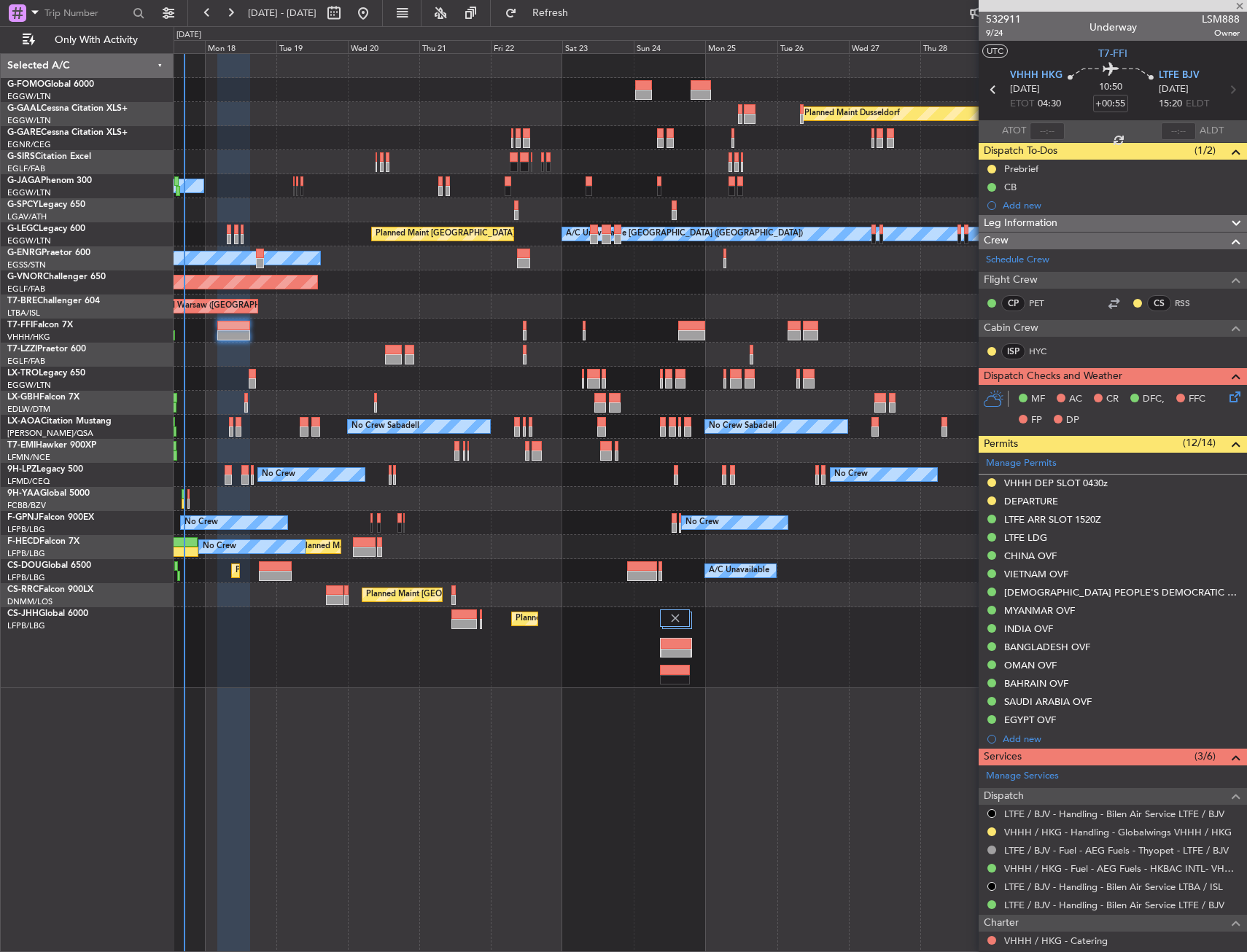
type input "+00:10"
type input "4"
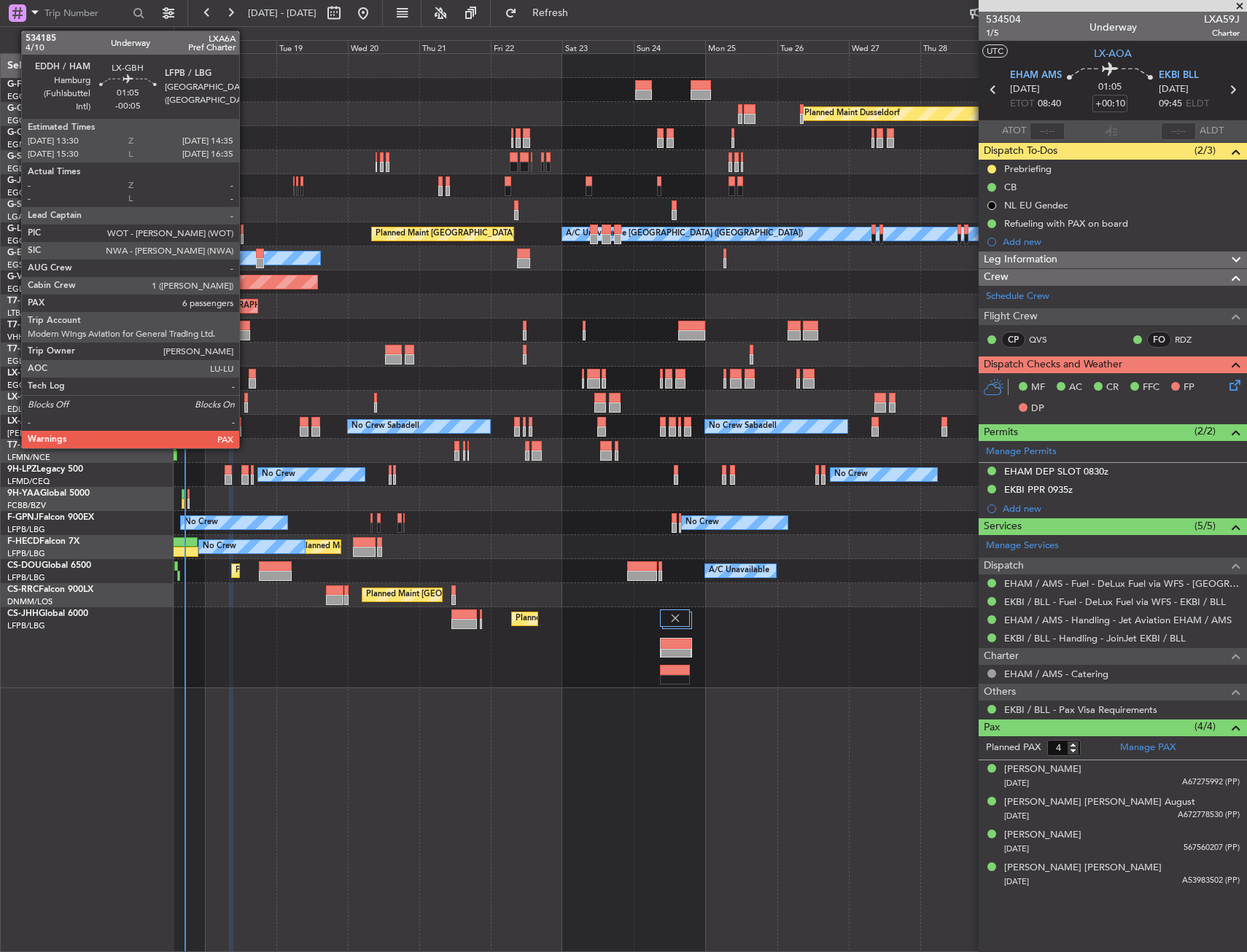
click at [245, 397] on div at bounding box center [245, 397] width 4 height 10
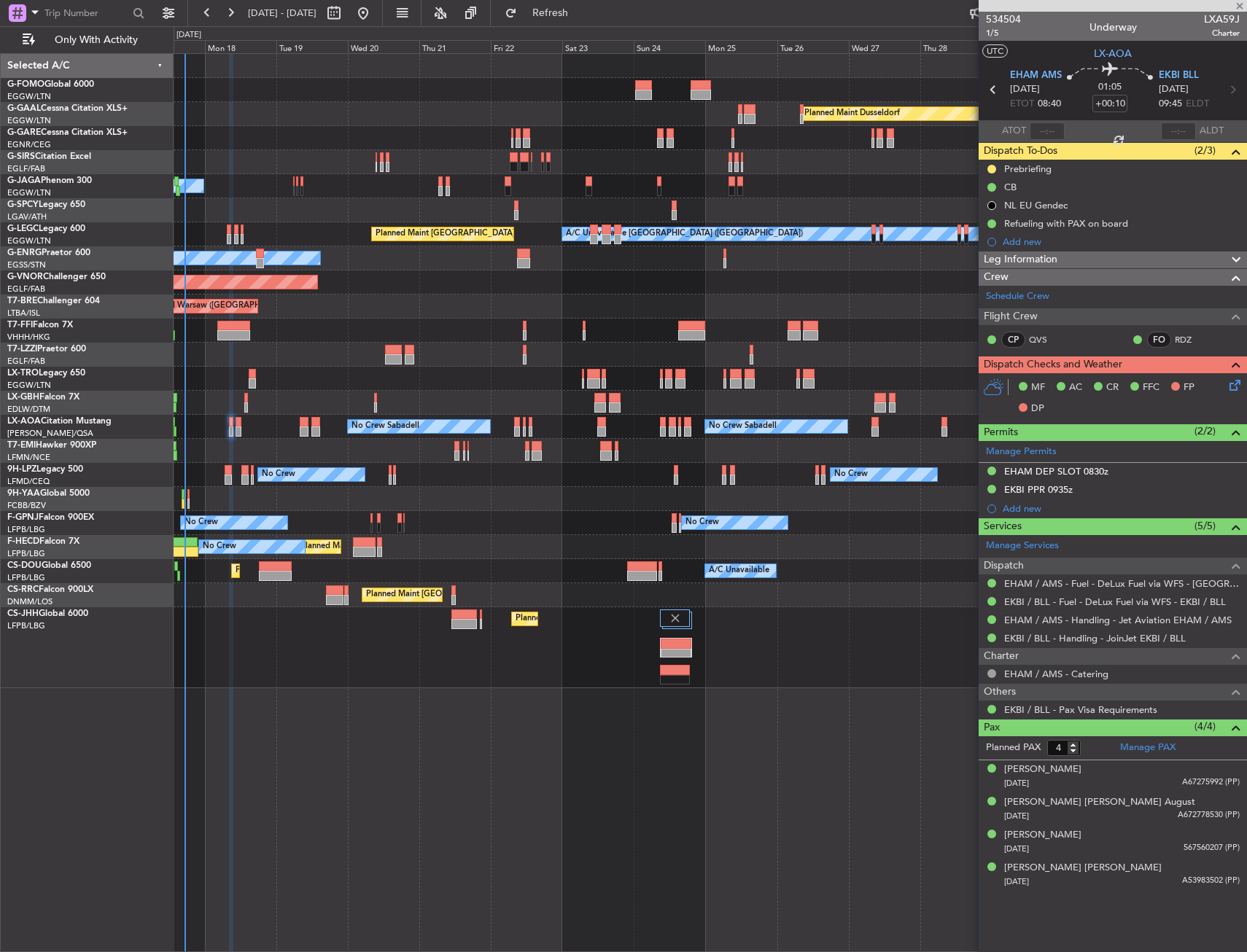
type input "-00:05"
type input "6"
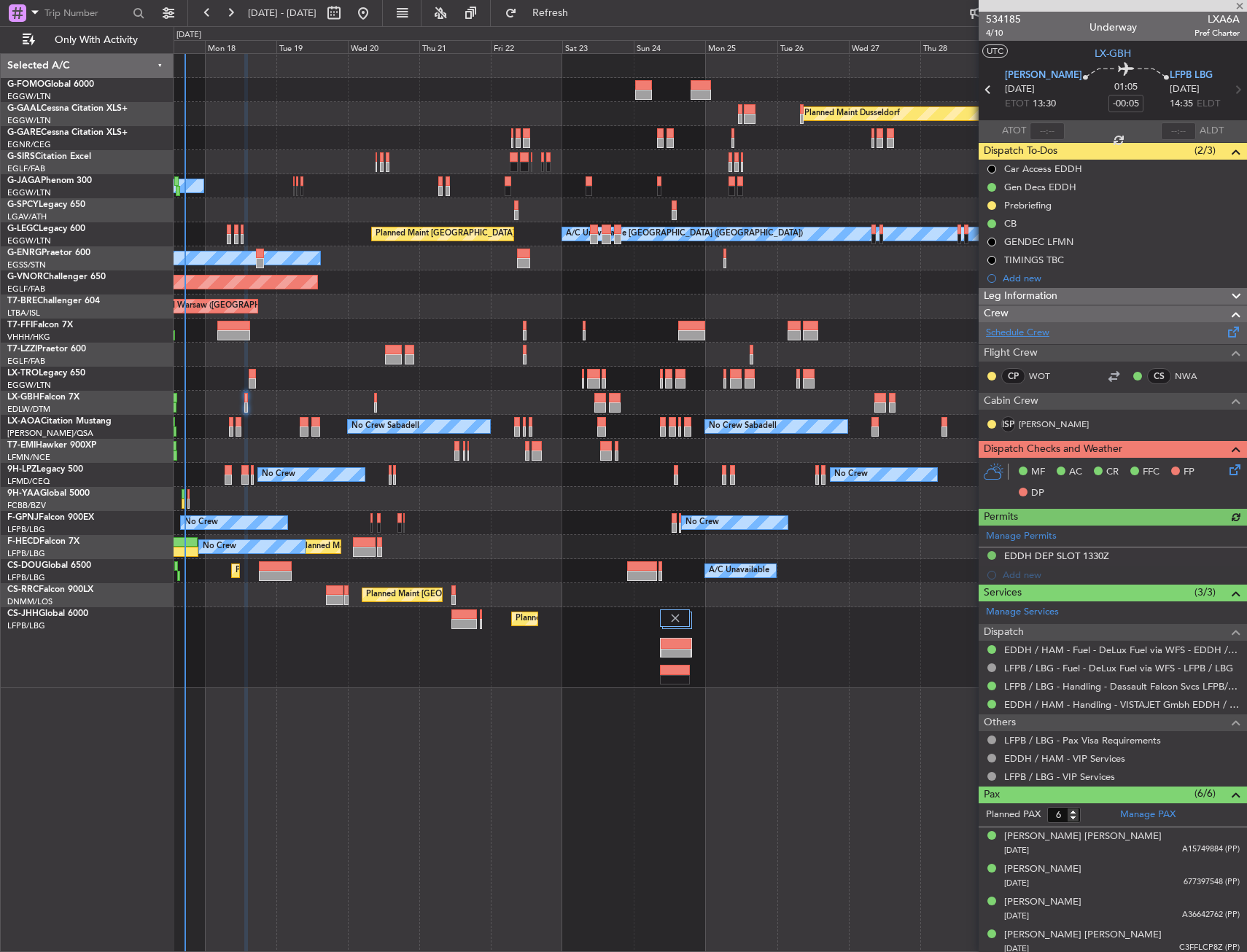
click at [1013, 333] on link "Schedule Crew" at bounding box center [1017, 333] width 63 height 14
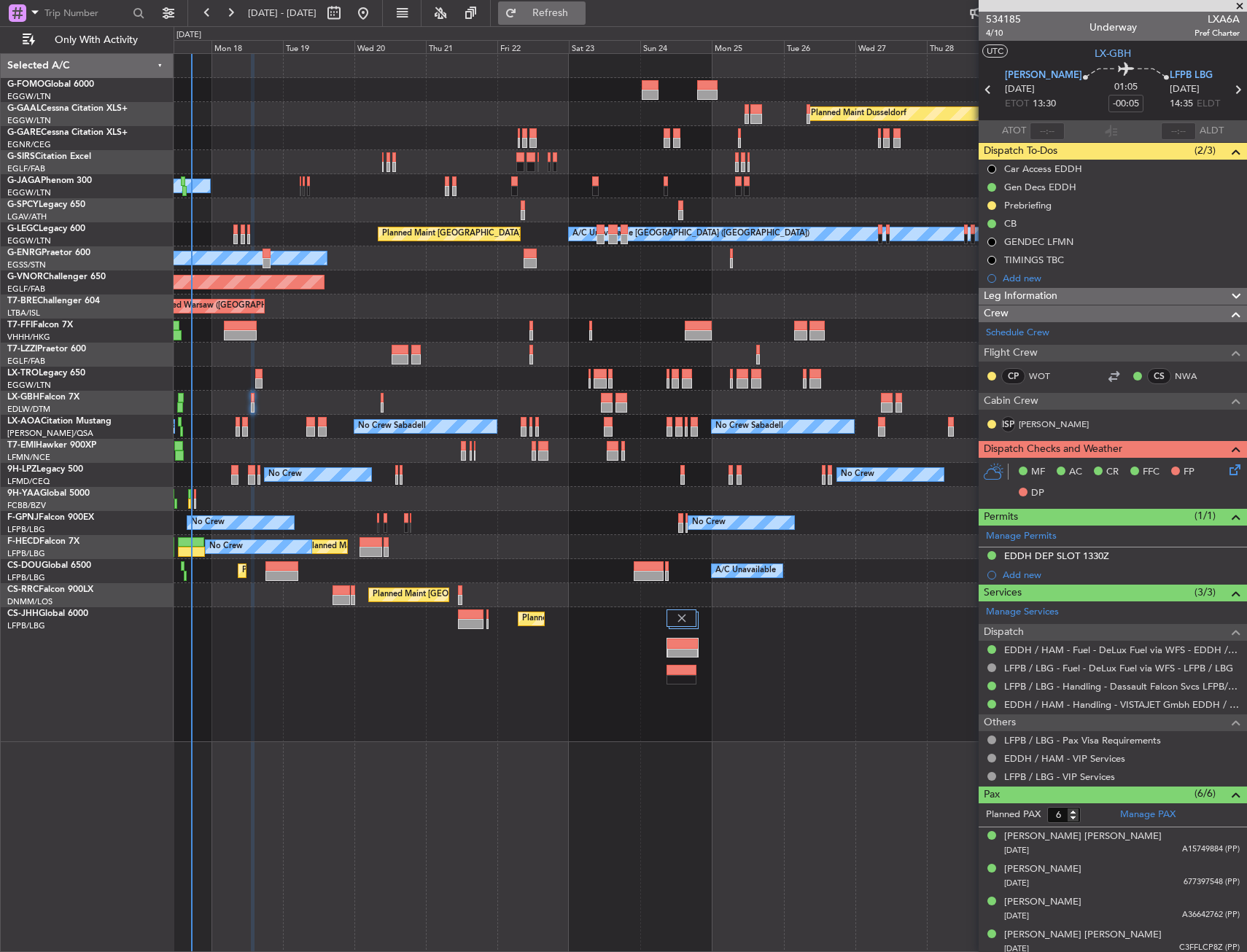
click at [572, 17] on span "Refresh" at bounding box center [550, 13] width 61 height 10
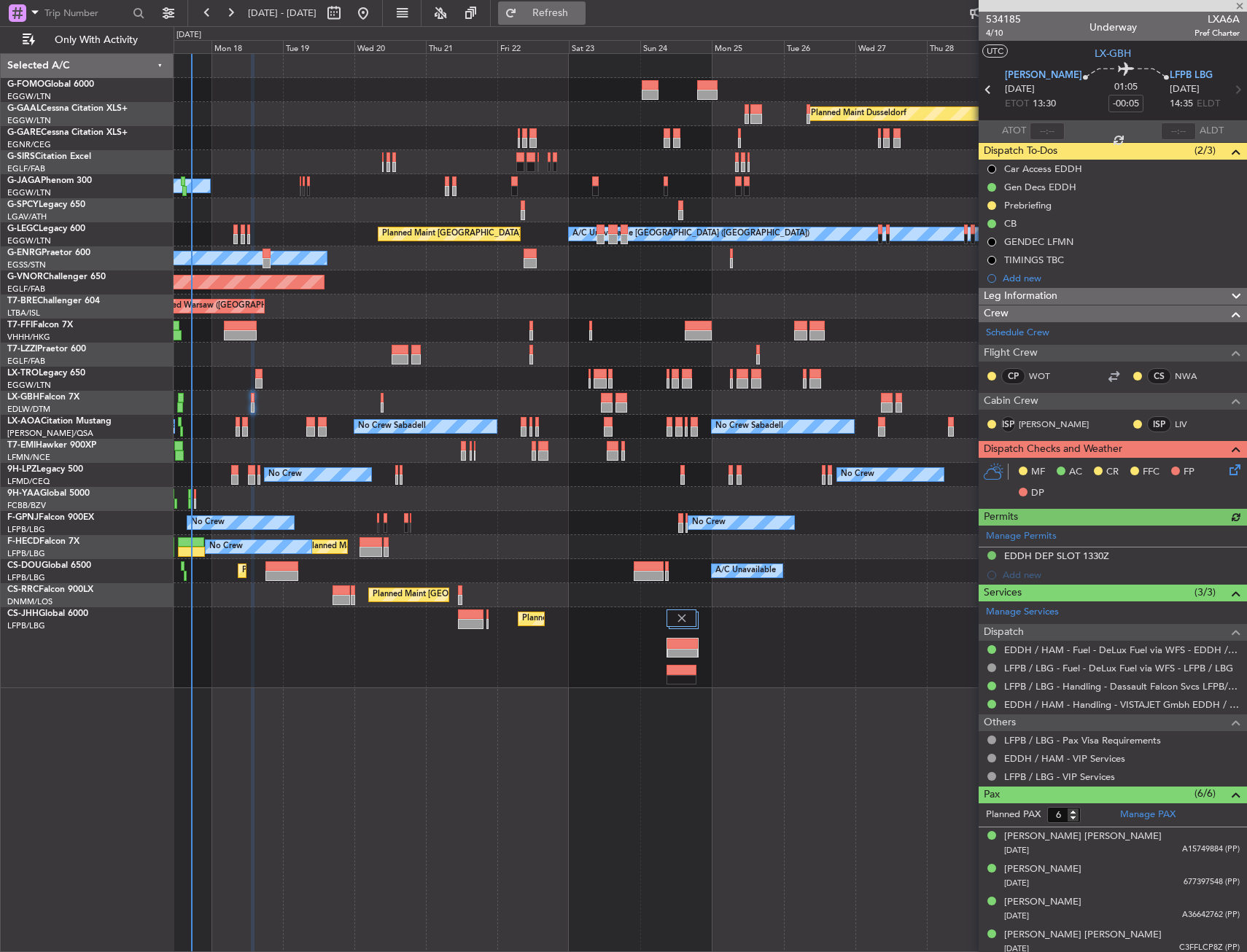
click at [562, 13] on button "Refresh" at bounding box center [542, 13] width 87 height 23
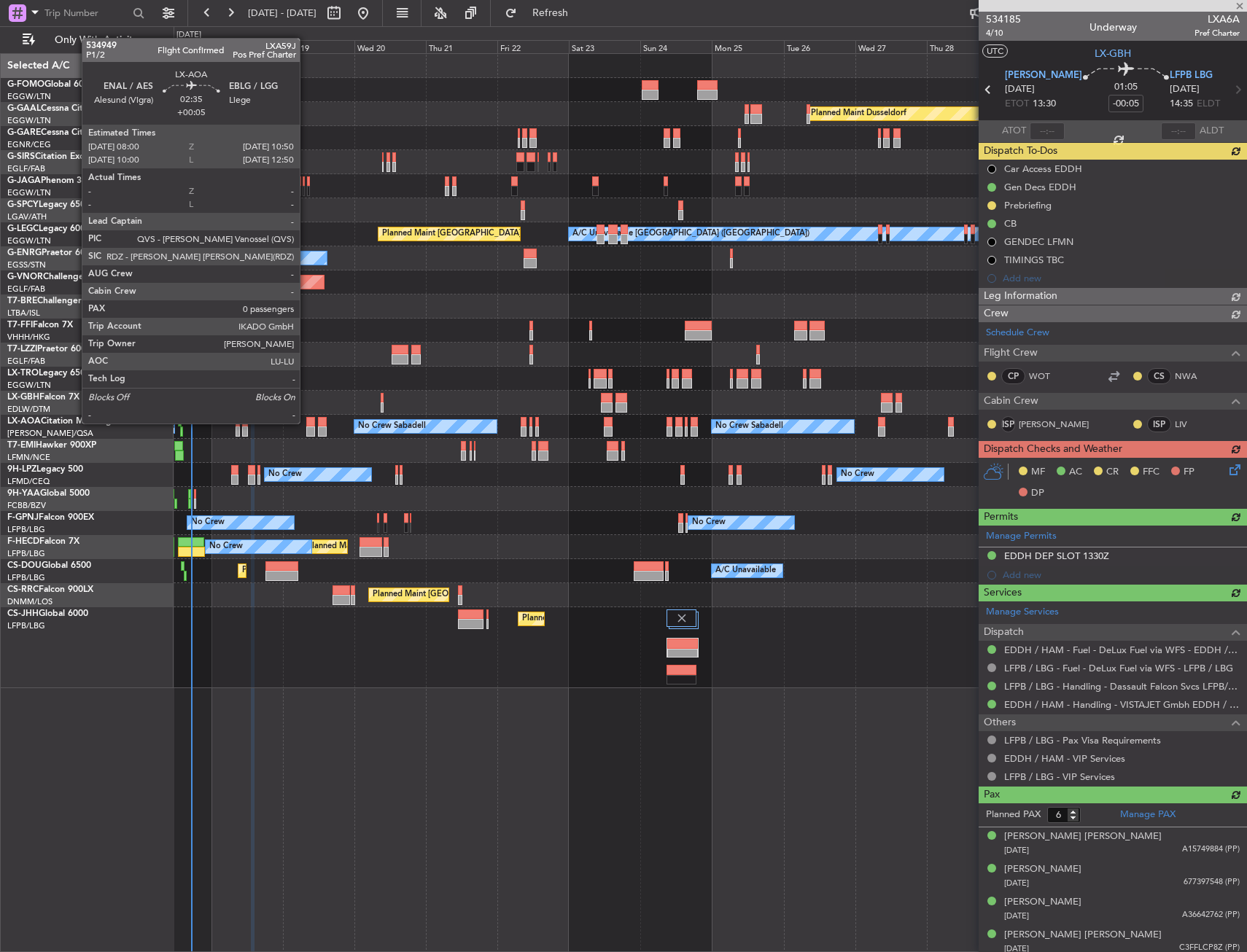
click at [306, 422] on div at bounding box center [310, 422] width 9 height 10
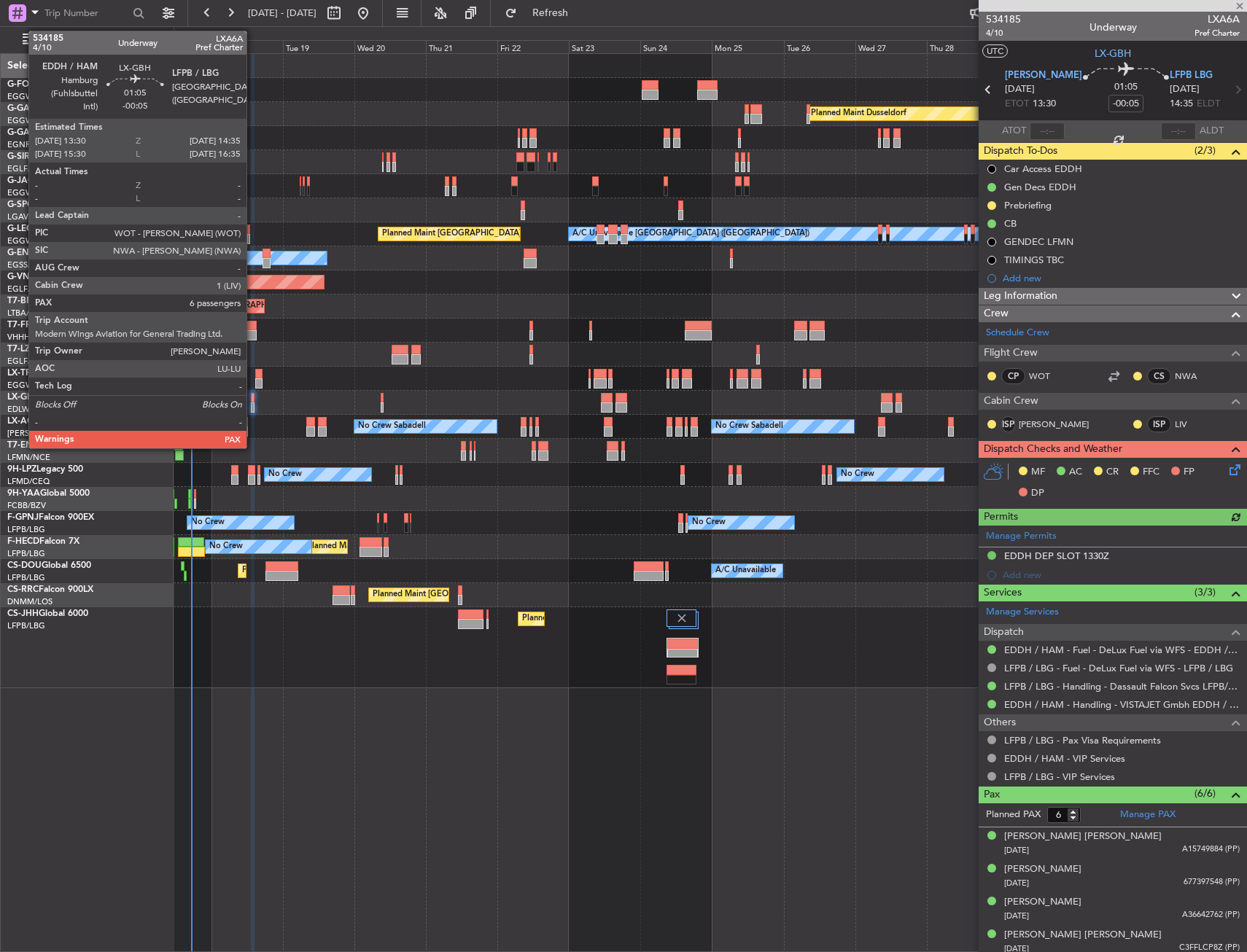
type input "+00:05"
type input "0"
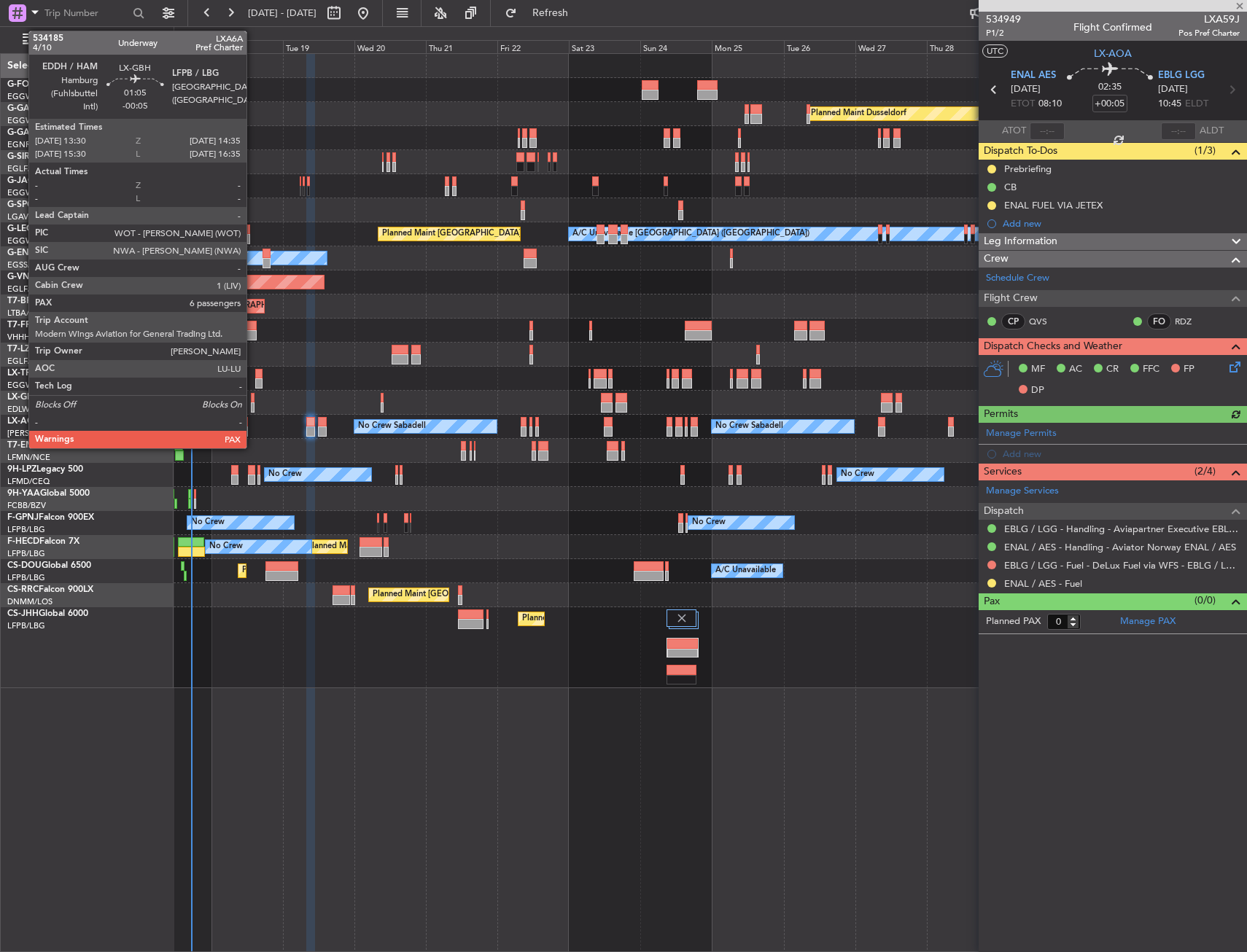
click at [253, 400] on div at bounding box center [253, 397] width 4 height 10
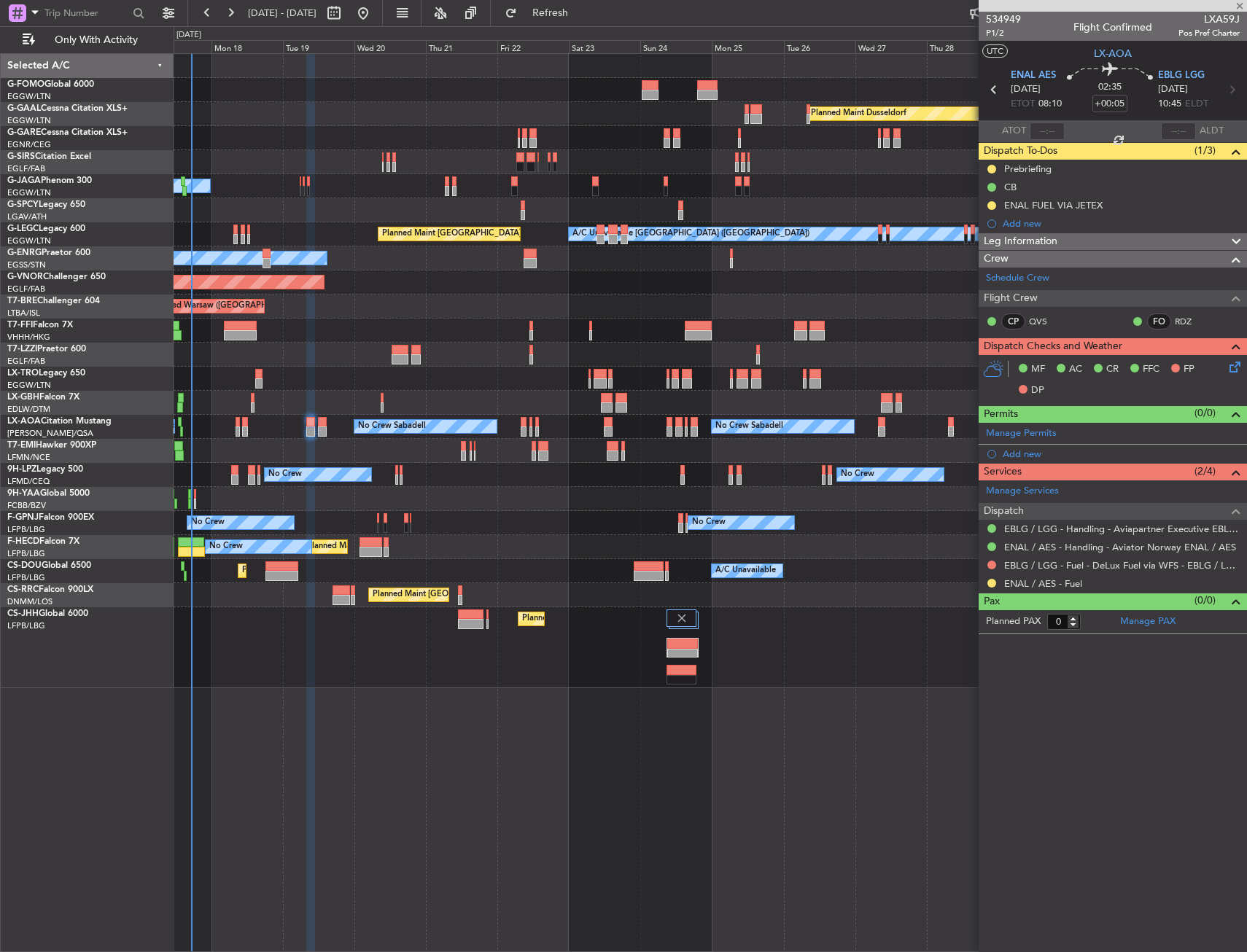
type input "-00:05"
type input "6"
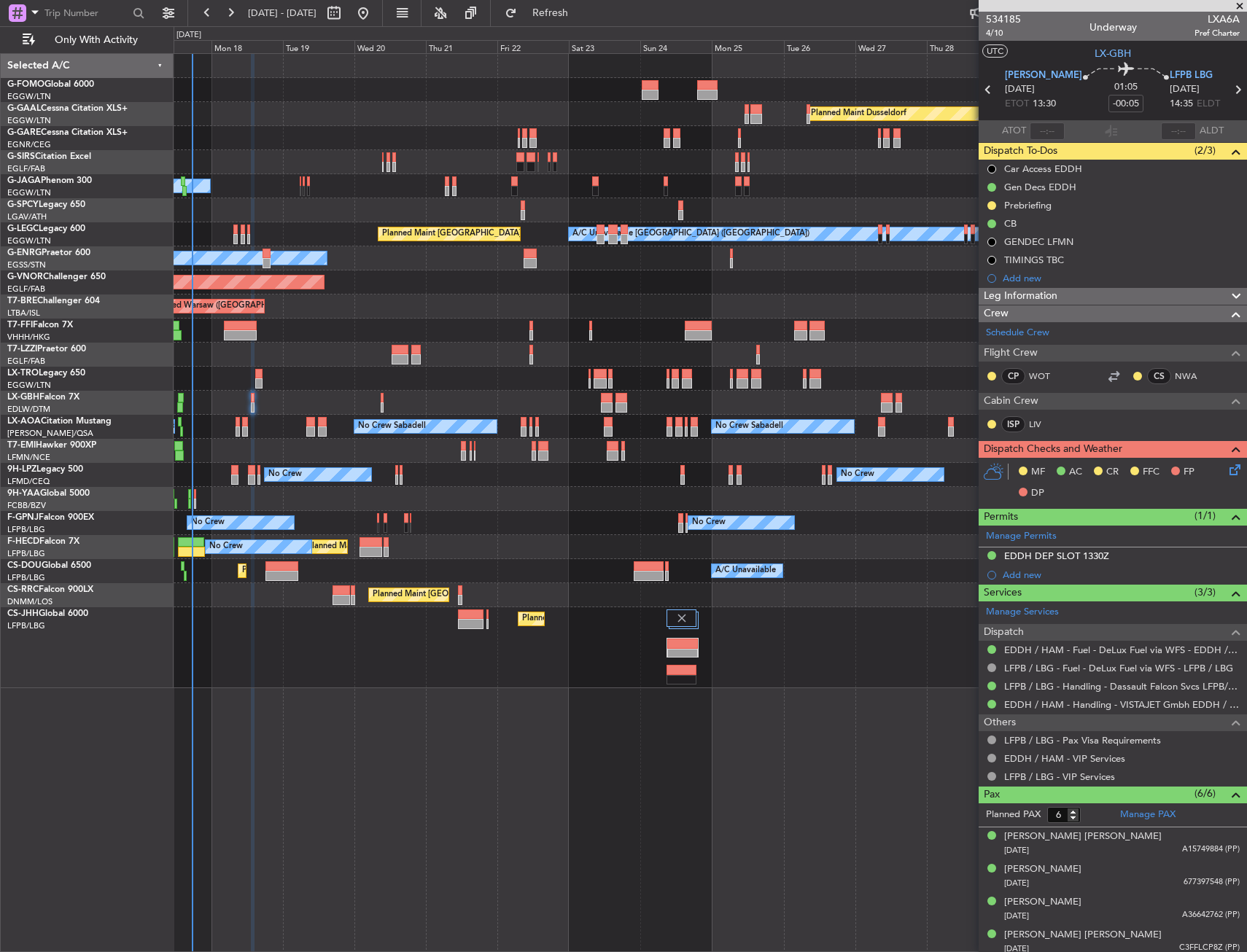
click at [1226, 466] on icon at bounding box center [1232, 467] width 12 height 12
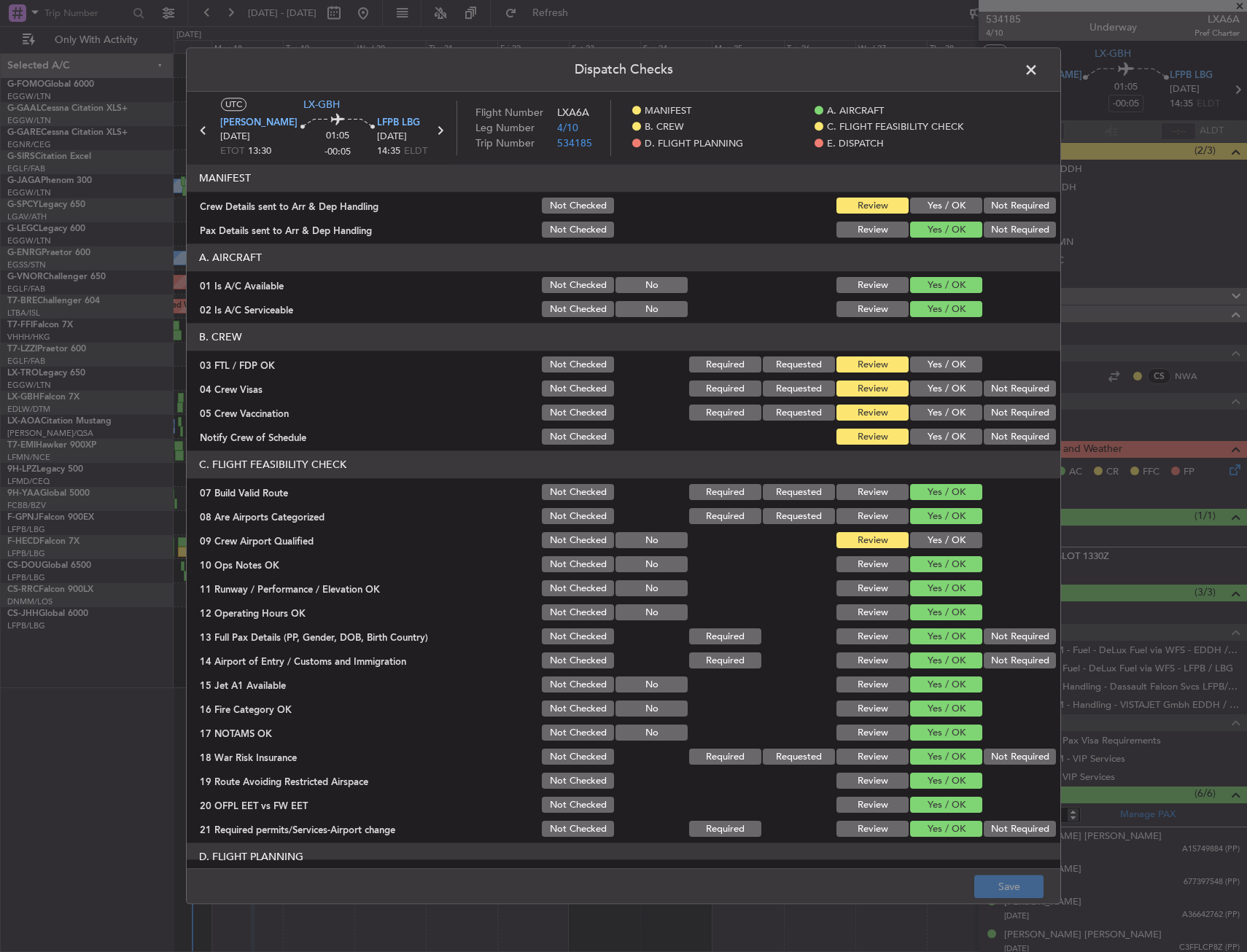
click at [941, 363] on button "Yes / OK" at bounding box center [945, 365] width 72 height 16
drag, startPoint x: 1006, startPoint y: 385, endPoint x: 1007, endPoint y: 394, distance: 9.1
click at [1007, 389] on button "Not Required" at bounding box center [1019, 389] width 72 height 16
click at [1007, 408] on button "Not Required" at bounding box center [1019, 413] width 72 height 16
drag, startPoint x: 946, startPoint y: 435, endPoint x: 926, endPoint y: 490, distance: 58.5
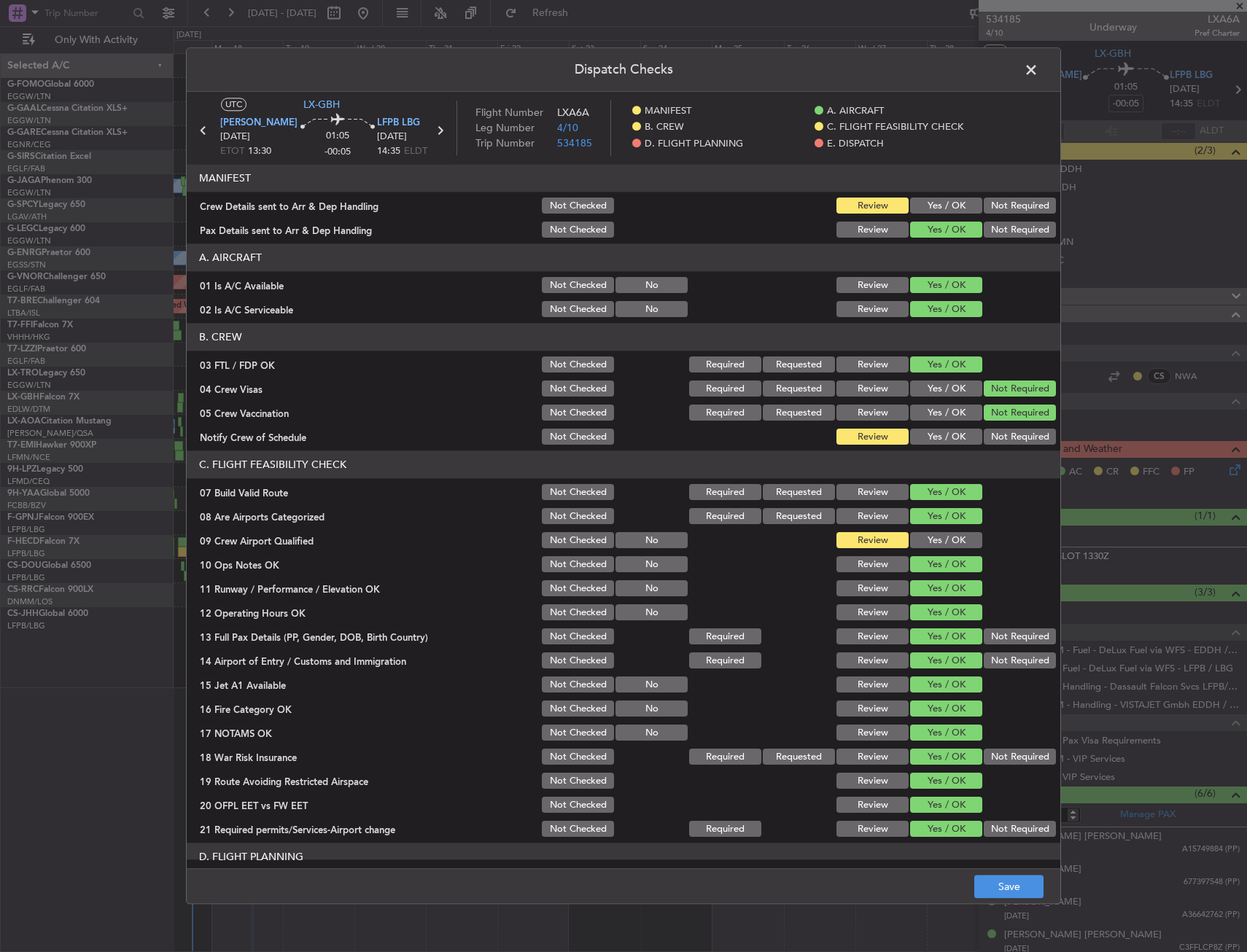
click at [945, 437] on button "Yes / OK" at bounding box center [945, 437] width 72 height 16
click at [929, 547] on button "Yes / OK" at bounding box center [945, 540] width 72 height 16
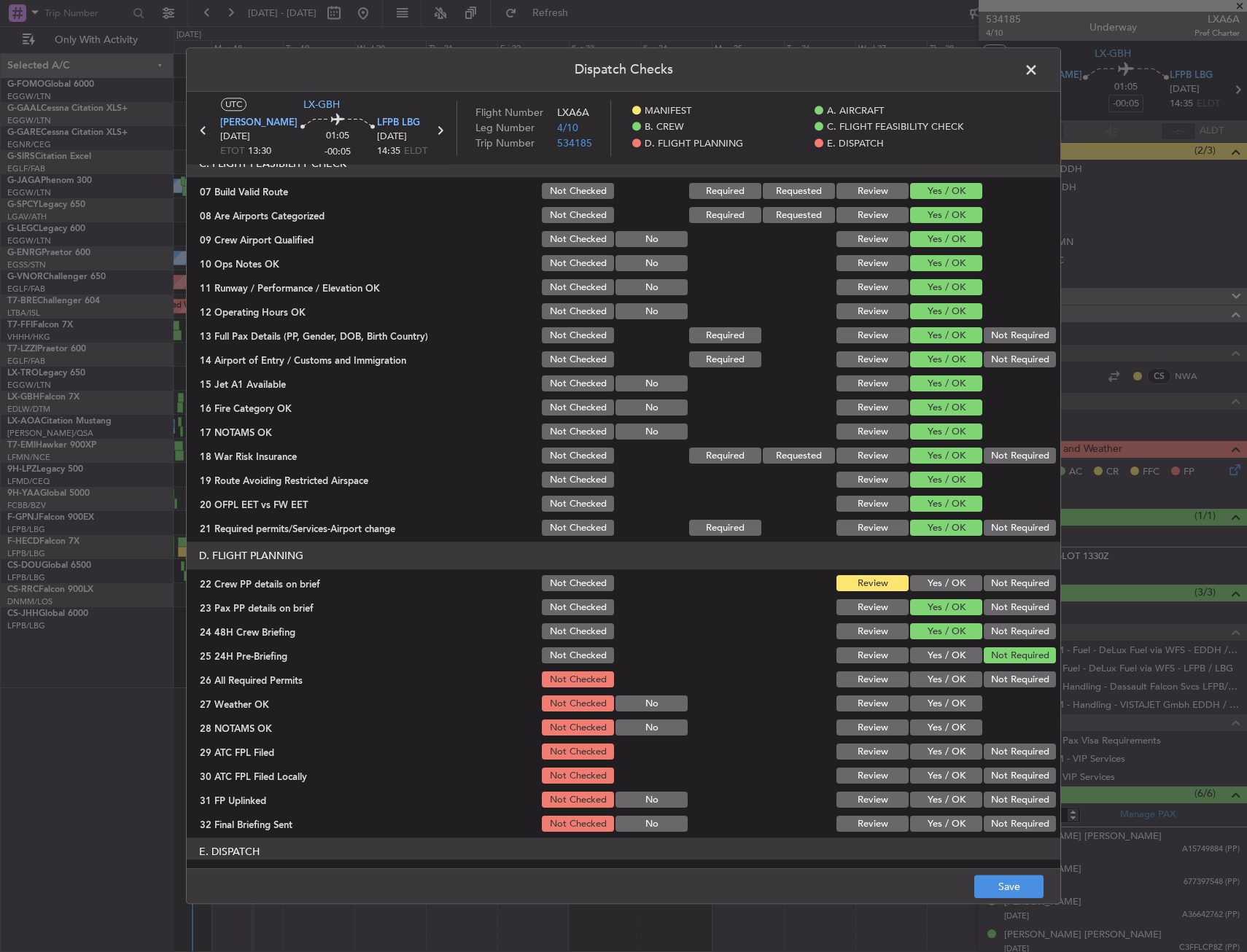
scroll to position [599, 0]
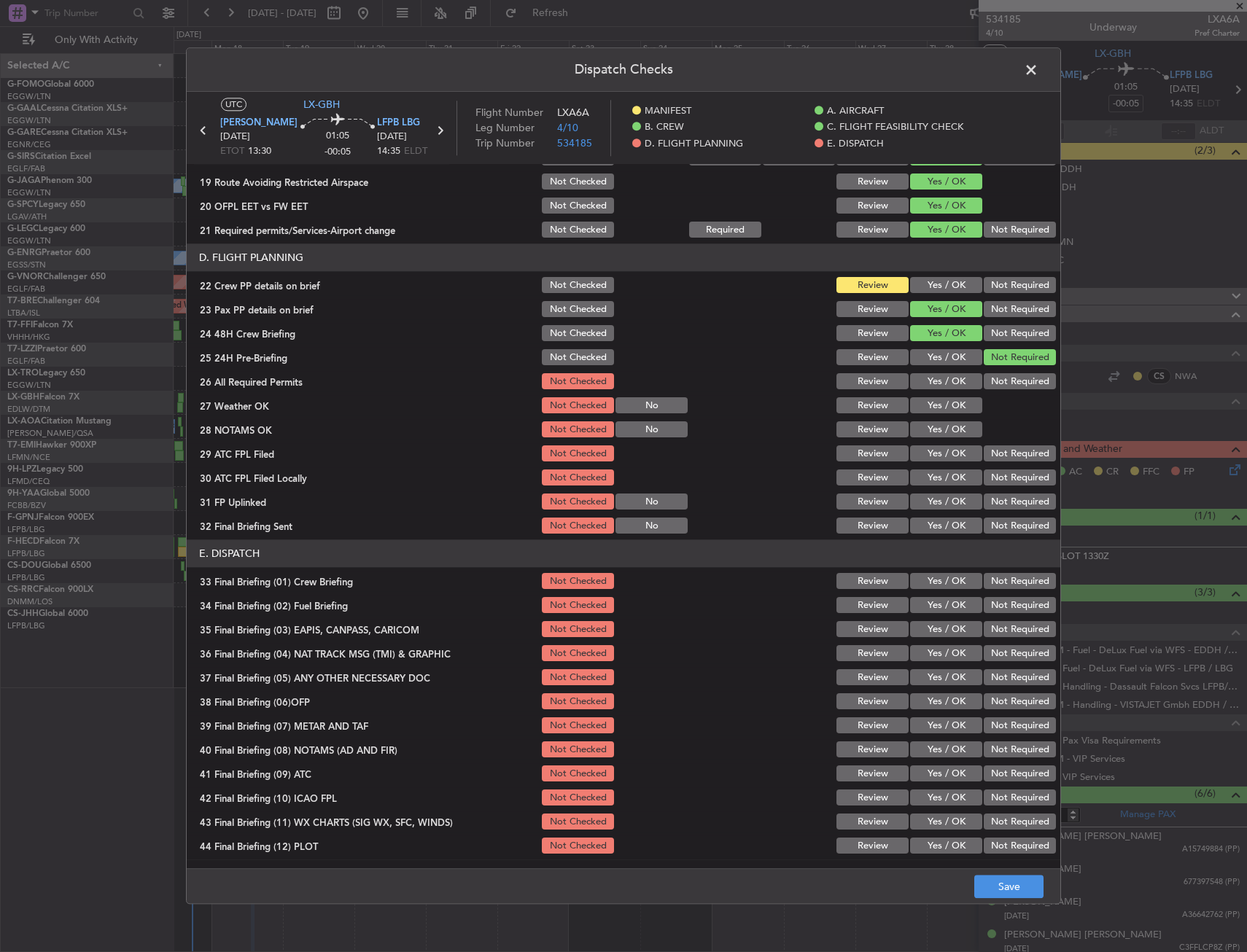
click at [956, 279] on button "Yes / OK" at bounding box center [945, 286] width 72 height 16
click at [996, 887] on button "Save" at bounding box center [1008, 886] width 69 height 23
click at [1038, 67] on span at bounding box center [1038, 74] width 0 height 29
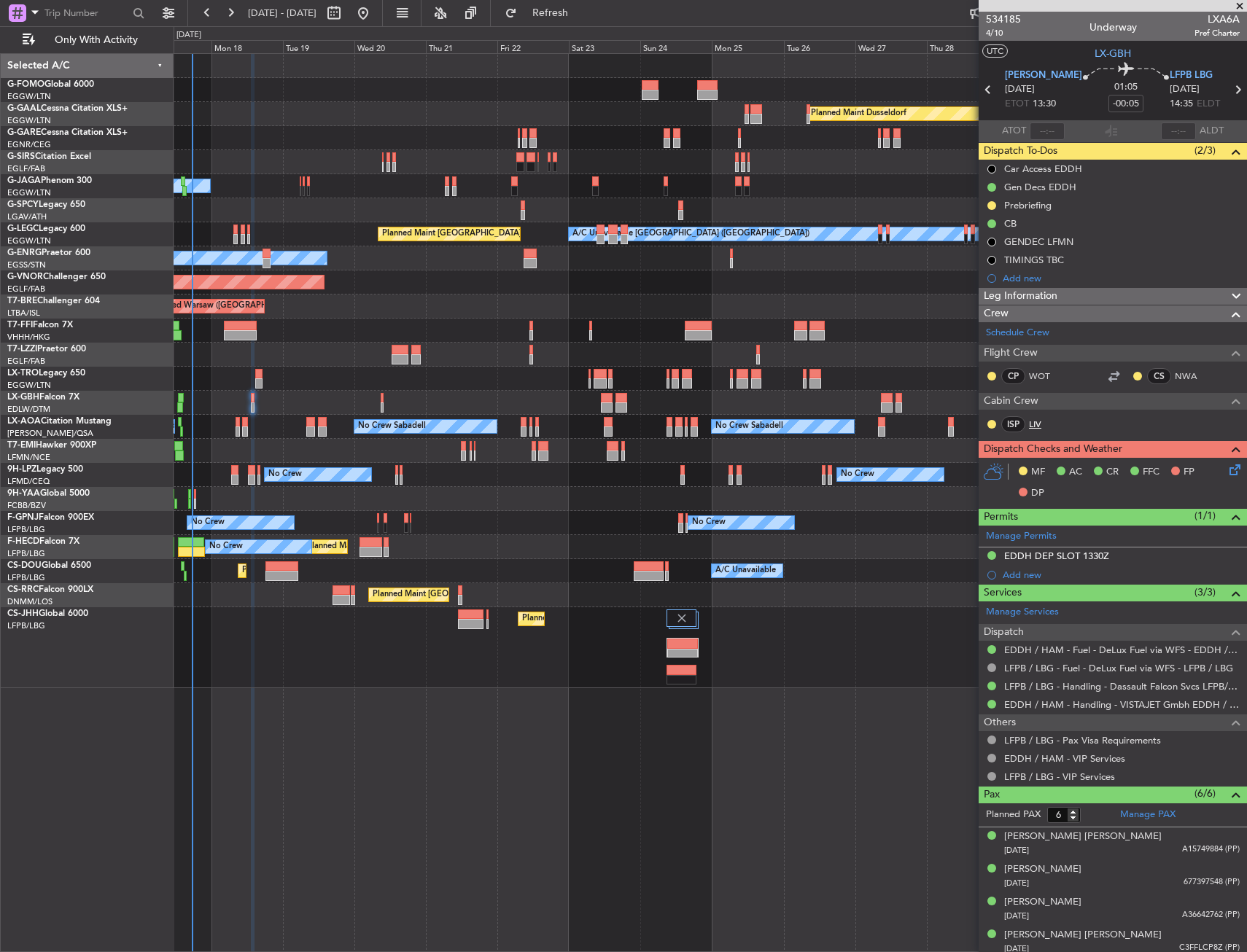
click at [1042, 423] on link "LIV" at bounding box center [1044, 424] width 32 height 13
click at [995, 39] on span "4/10" at bounding box center [1003, 33] width 35 height 13
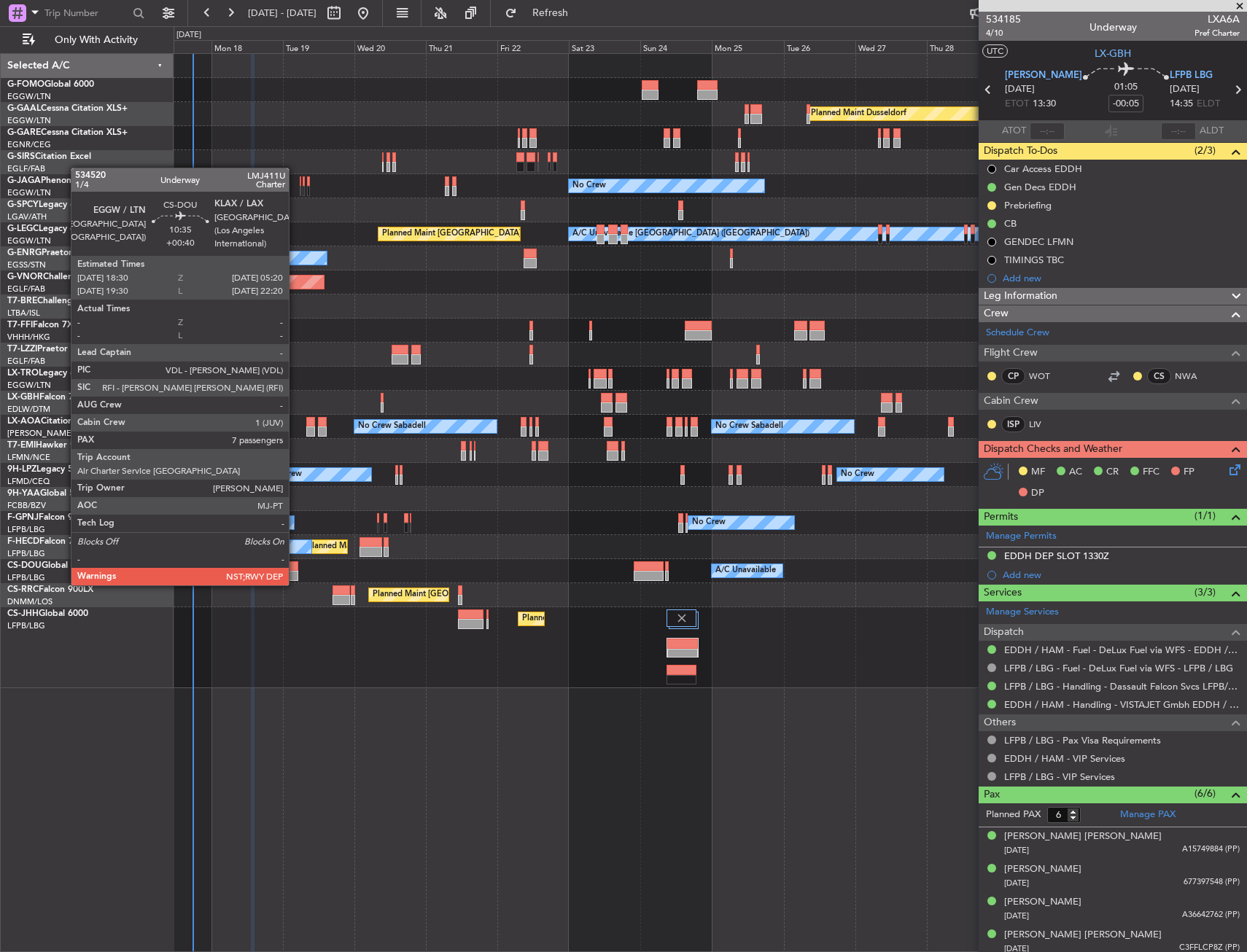
click at [295, 571] on div at bounding box center [281, 575] width 32 height 10
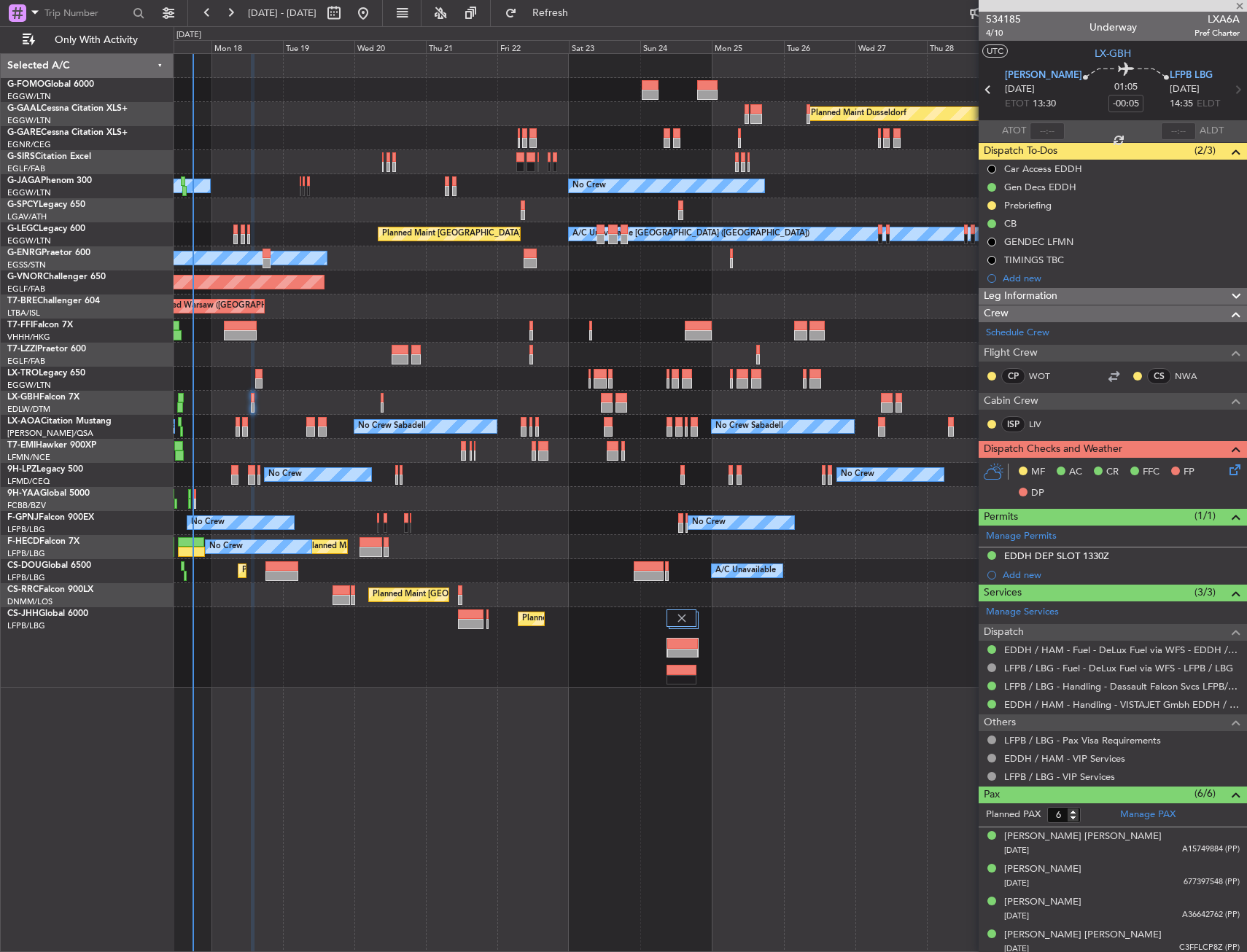
type input "+00:40"
type input "7"
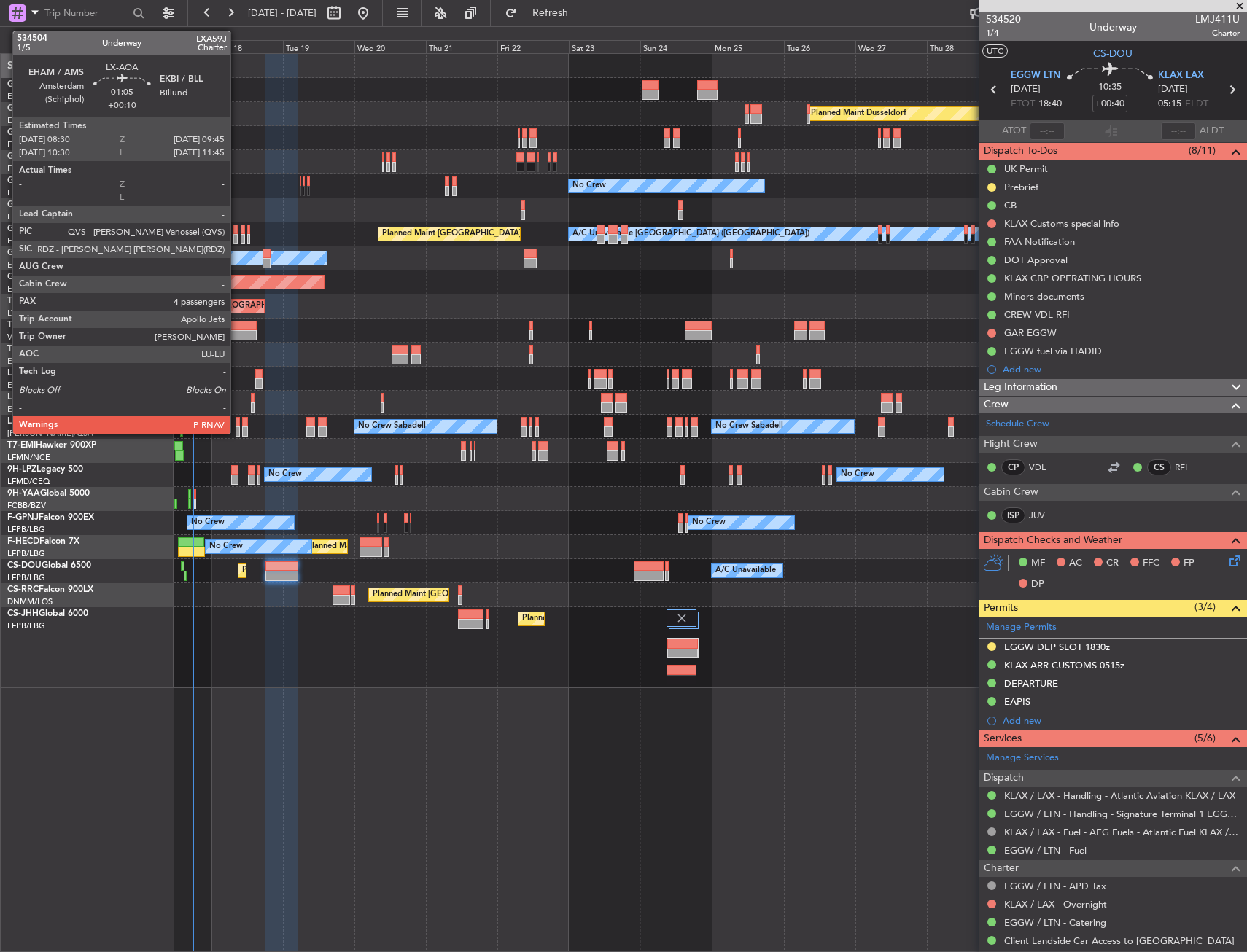
click at [237, 430] on div at bounding box center [238, 431] width 5 height 10
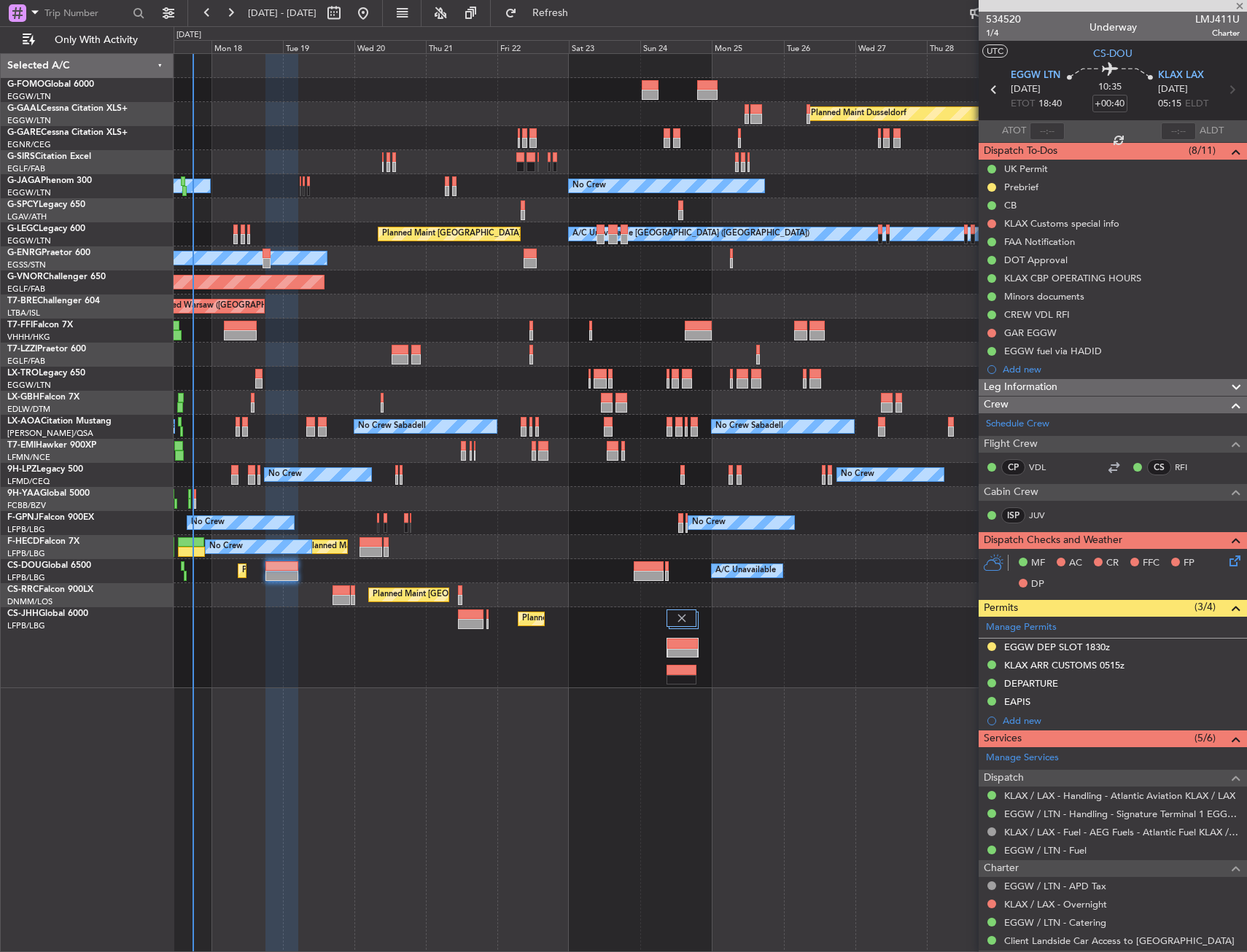
type input "+00:10"
type input "4"
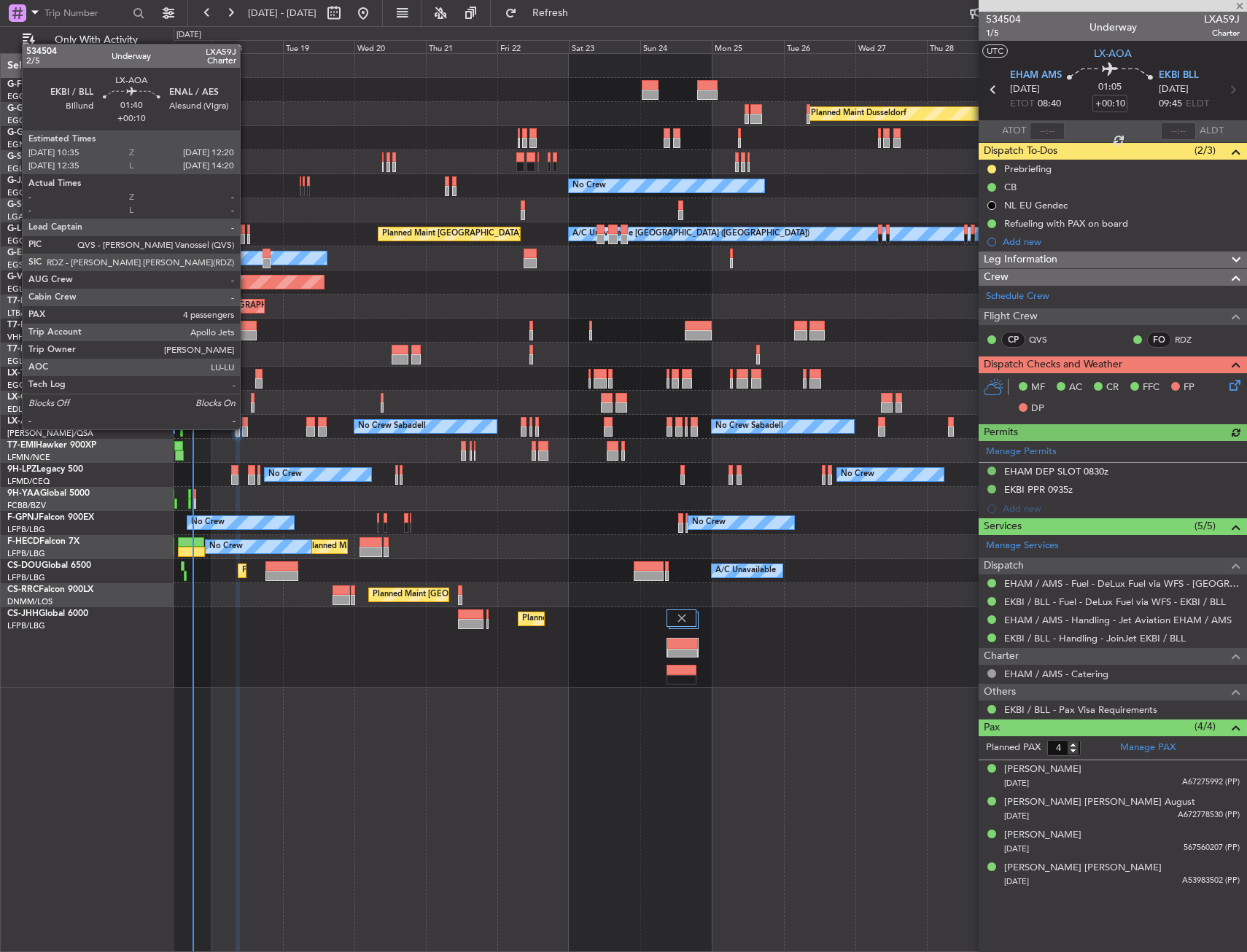
click at [246, 428] on div at bounding box center [245, 431] width 6 height 10
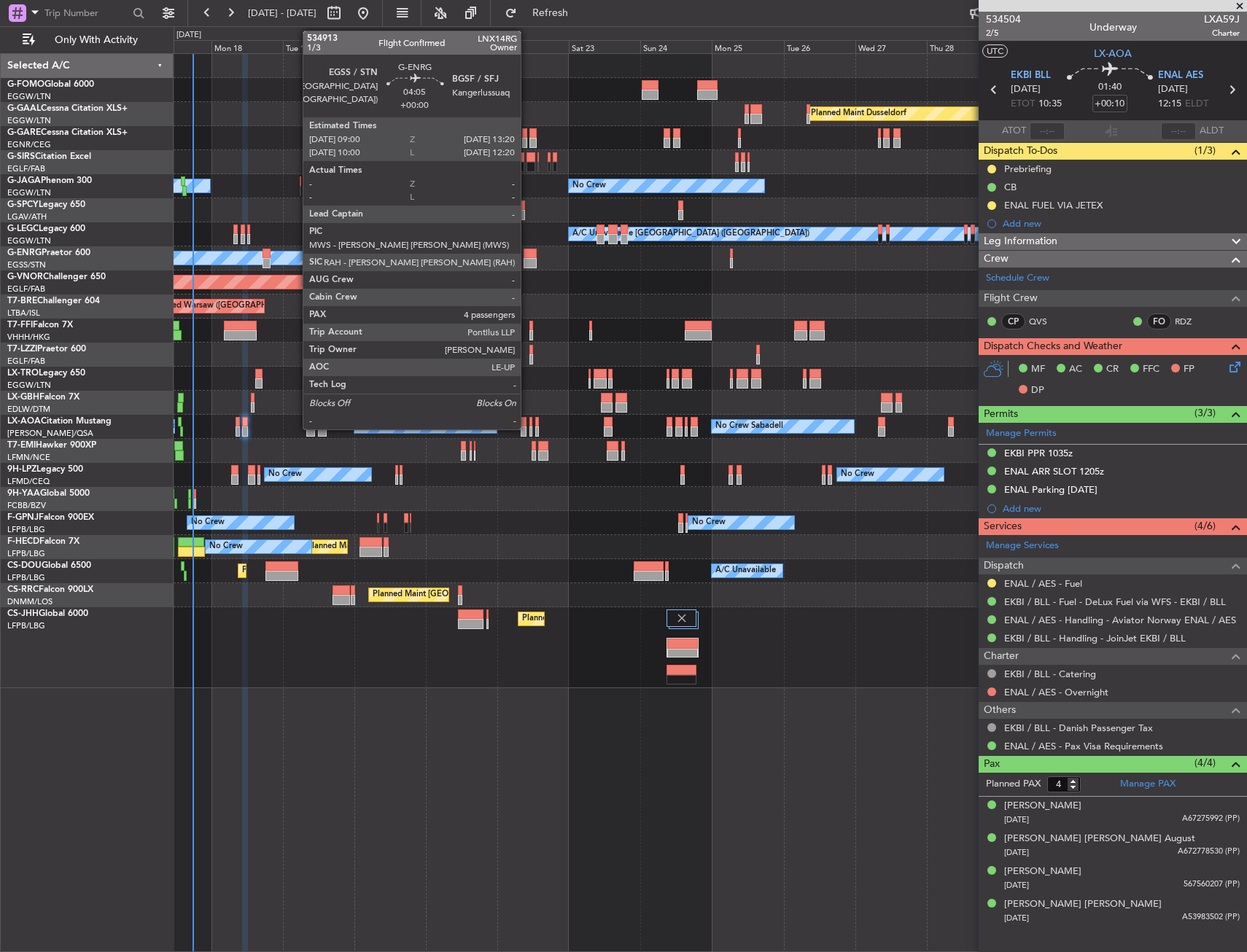
click at [527, 257] on div at bounding box center [530, 253] width 13 height 10
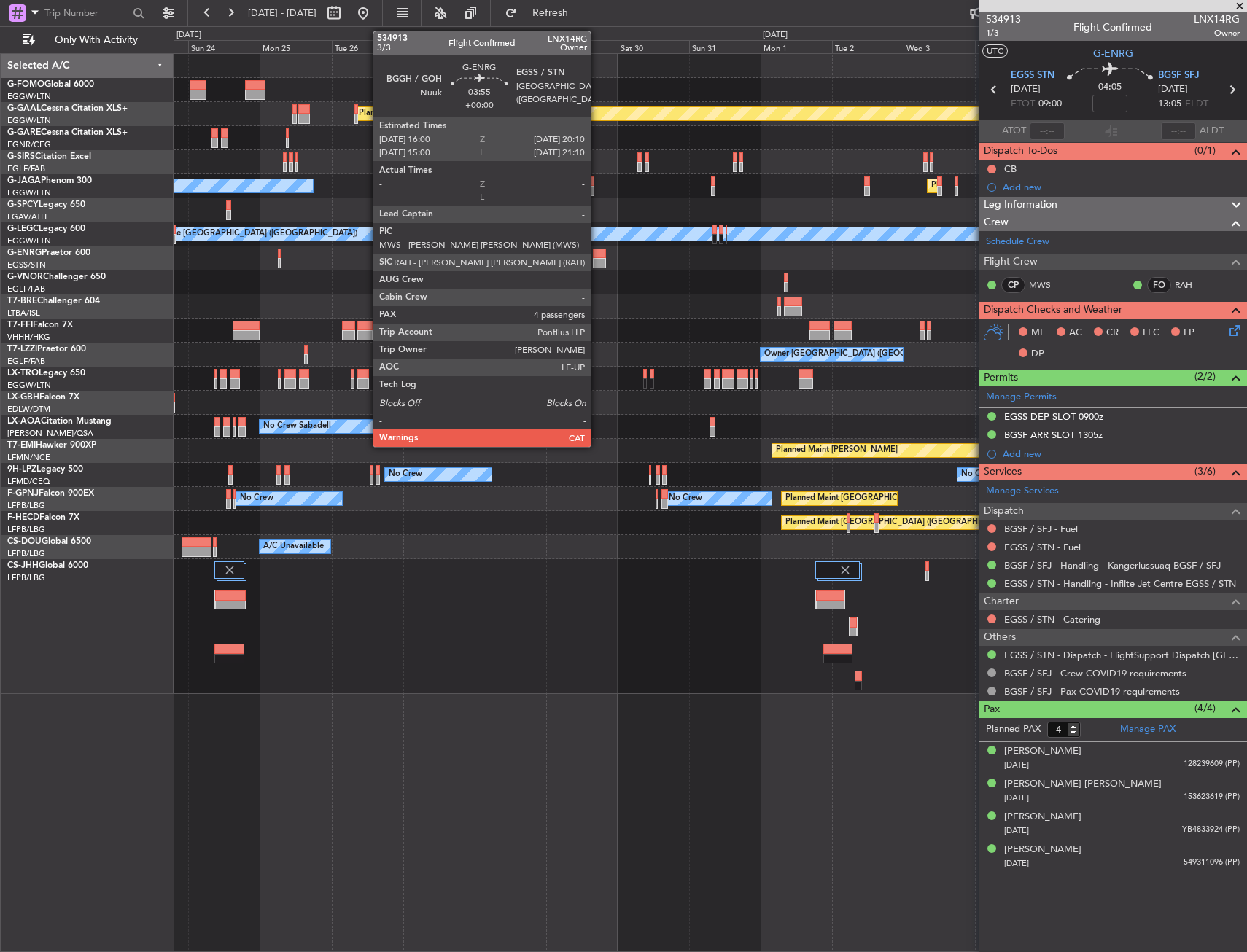
click at [597, 254] on div at bounding box center [599, 253] width 13 height 10
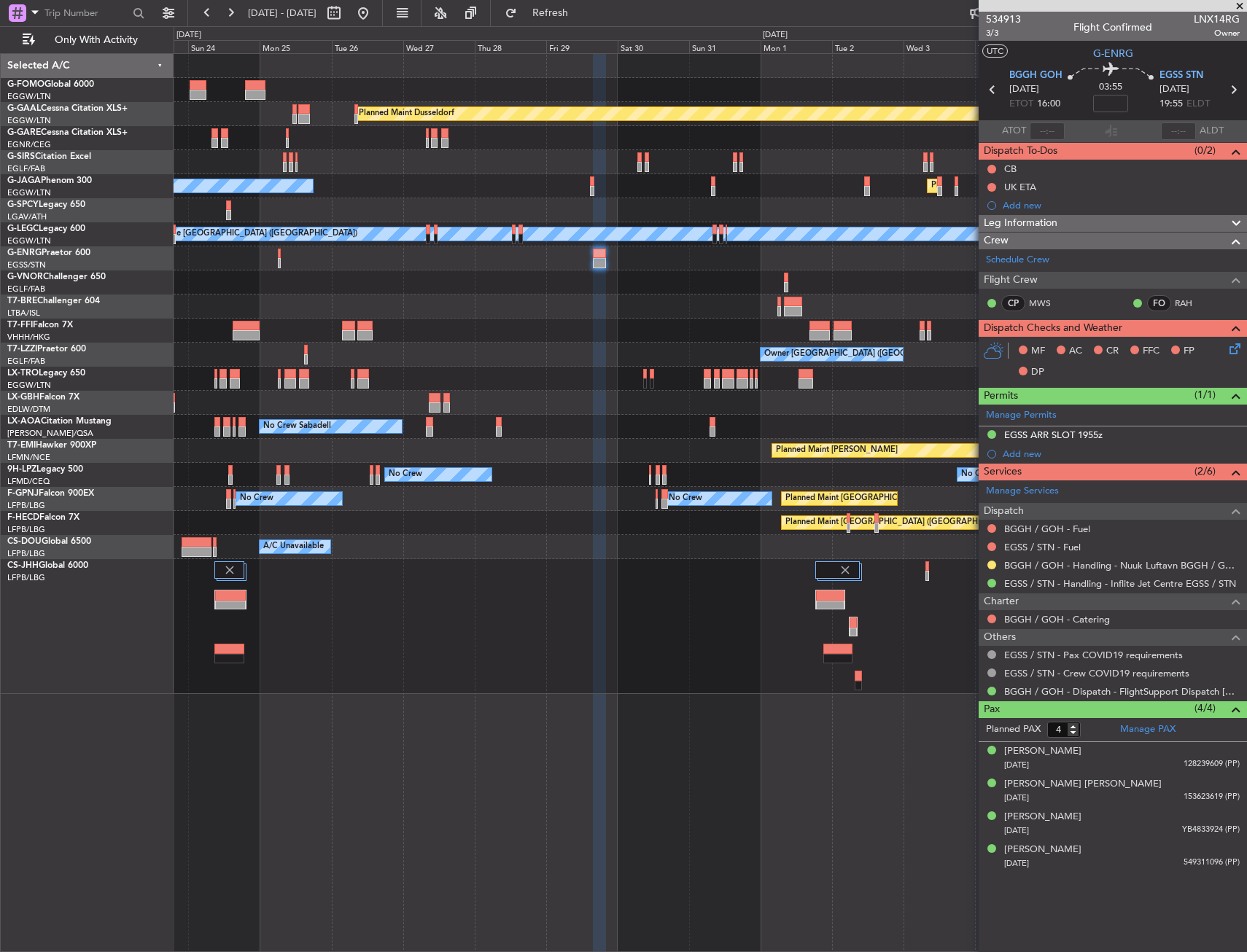
click at [625, 409] on div "Planned Maint Dusseldorf No Crew Planned Maint London (Luton) A/C Unavailable L…" at bounding box center [709, 374] width 1073 height 639
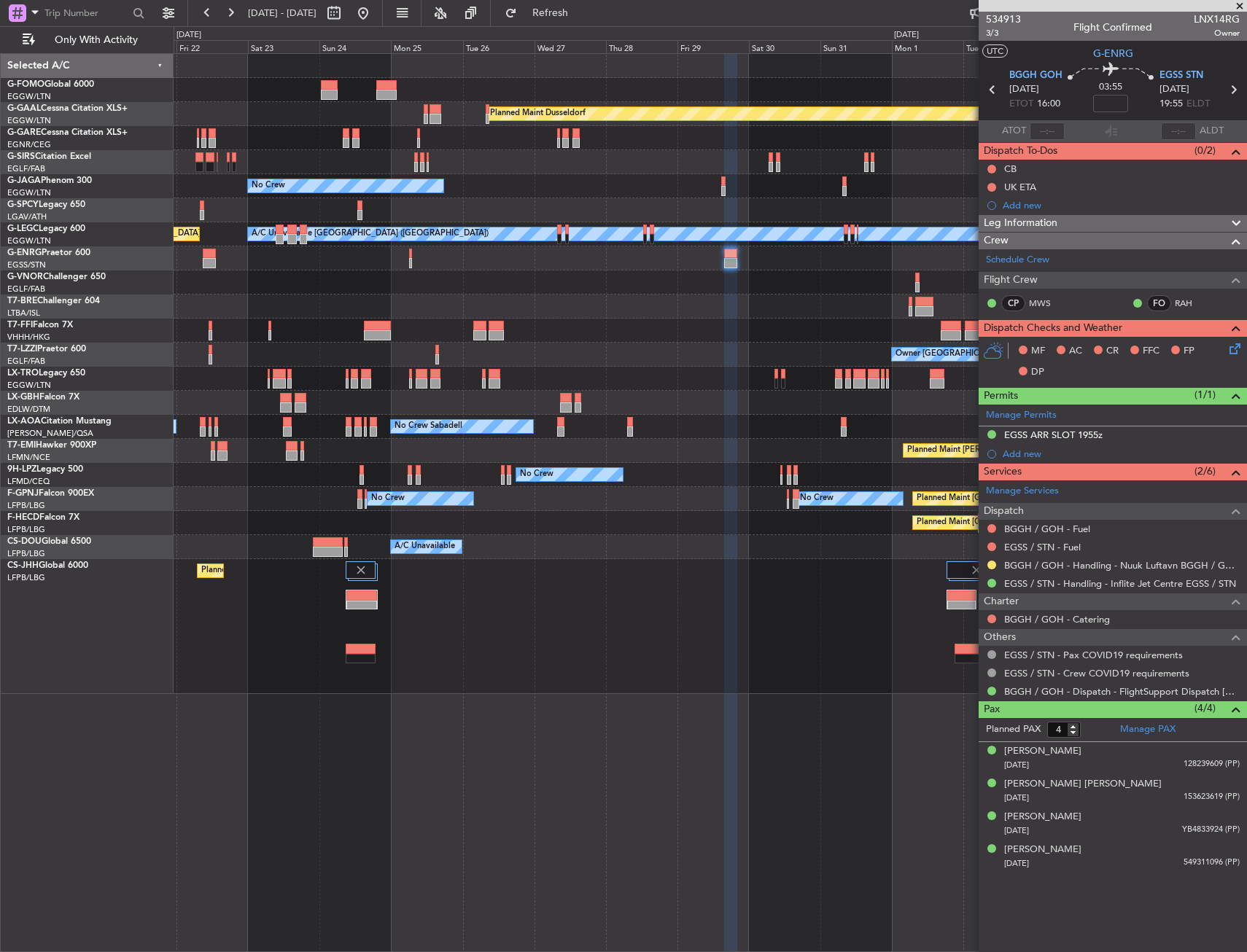
click at [669, 411] on div at bounding box center [709, 403] width 1073 height 24
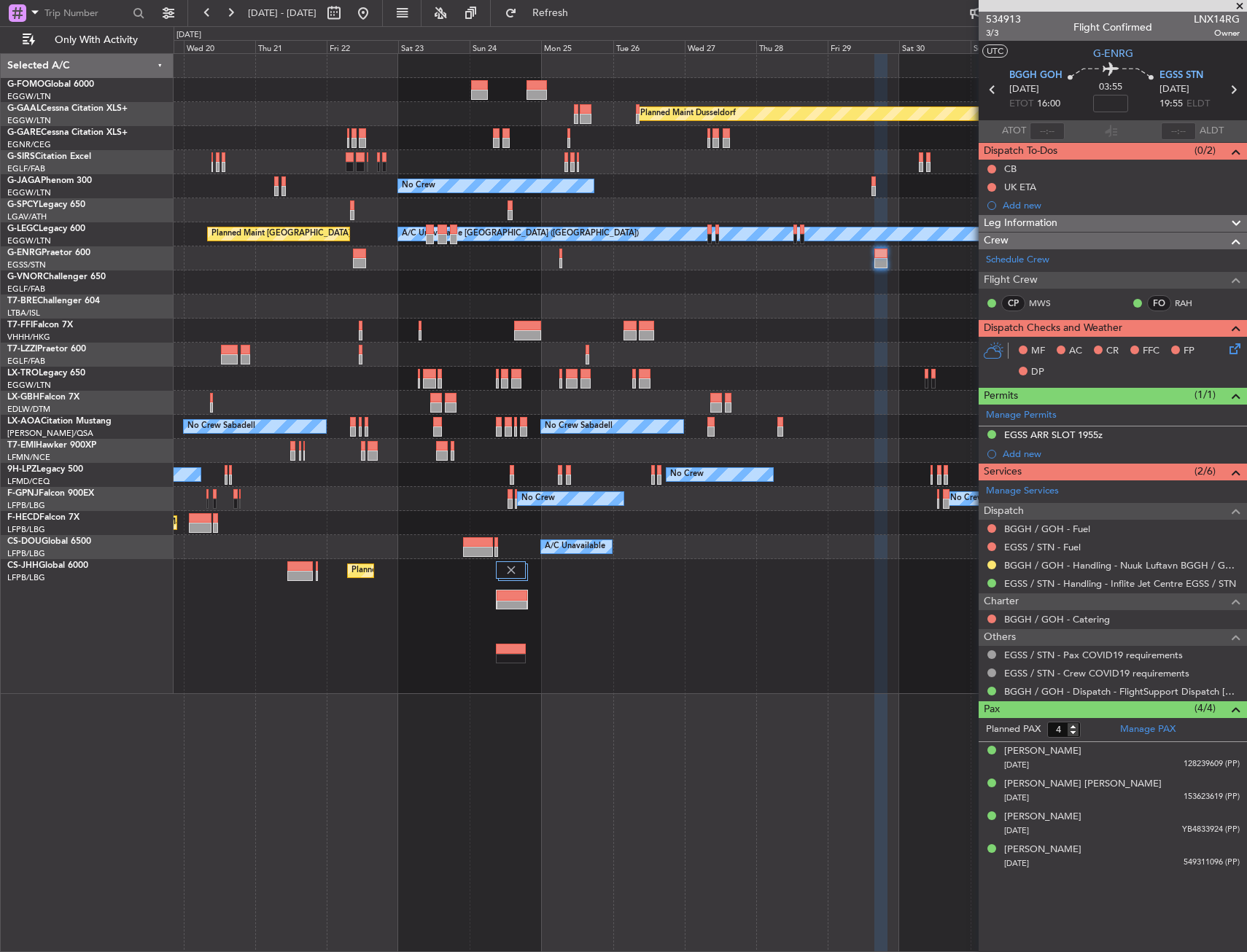
click at [578, 413] on div at bounding box center [709, 403] width 1073 height 24
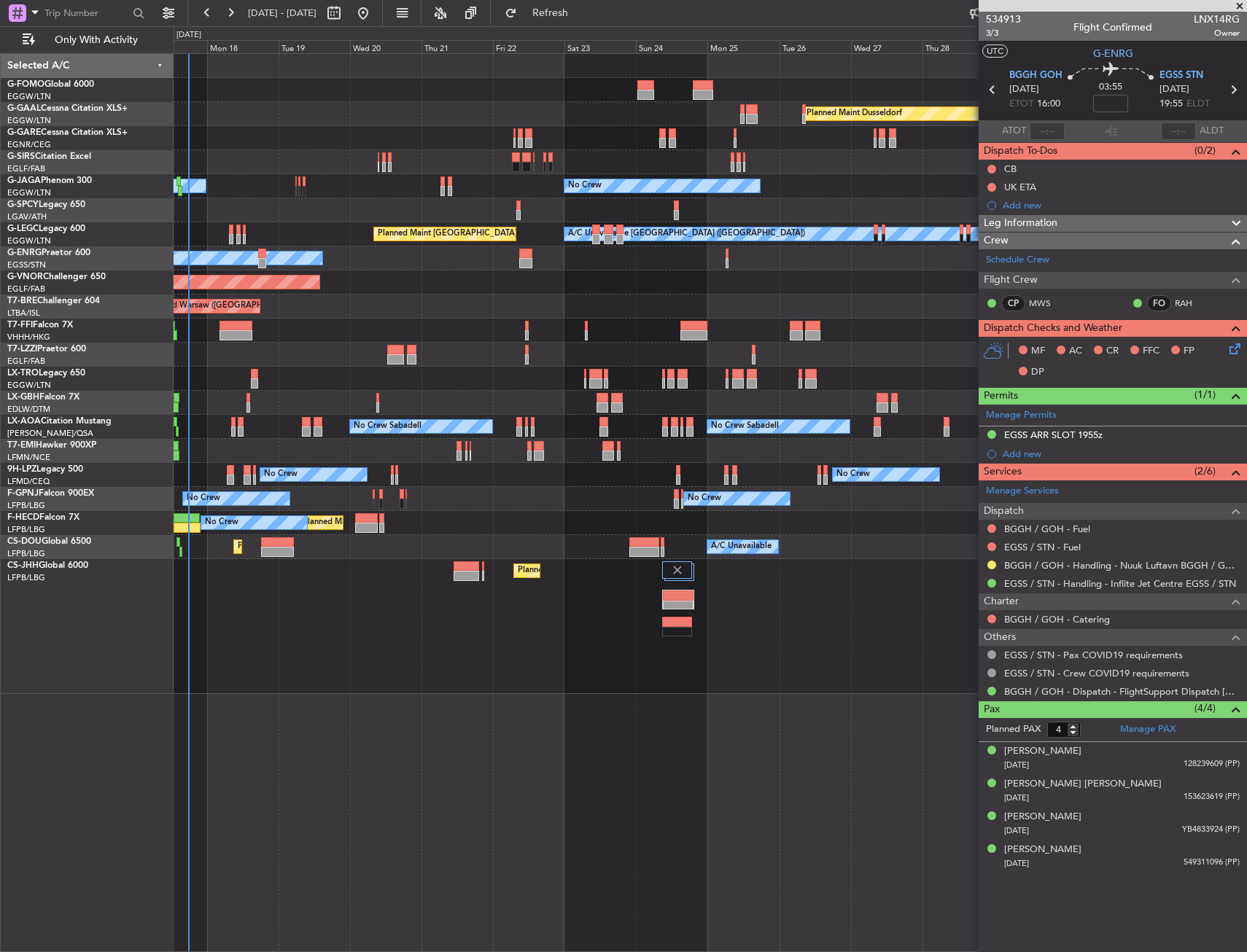
click at [608, 427] on div "Planned Maint Windsor Locks (Bradley Intl) Planned Maint Dusseldorf Planned Mai…" at bounding box center [709, 374] width 1073 height 639
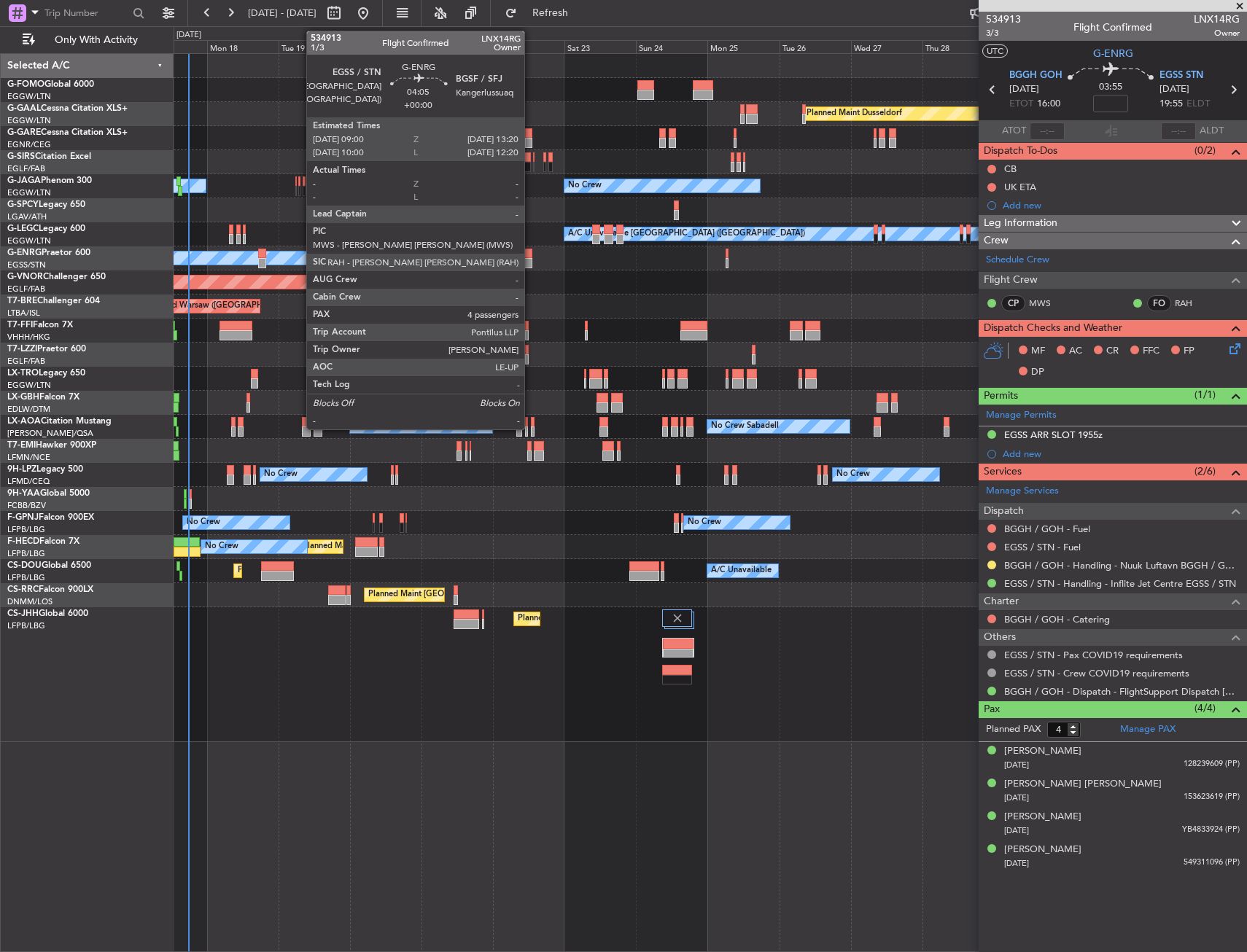
click at [530, 262] on div at bounding box center [526, 263] width 13 height 10
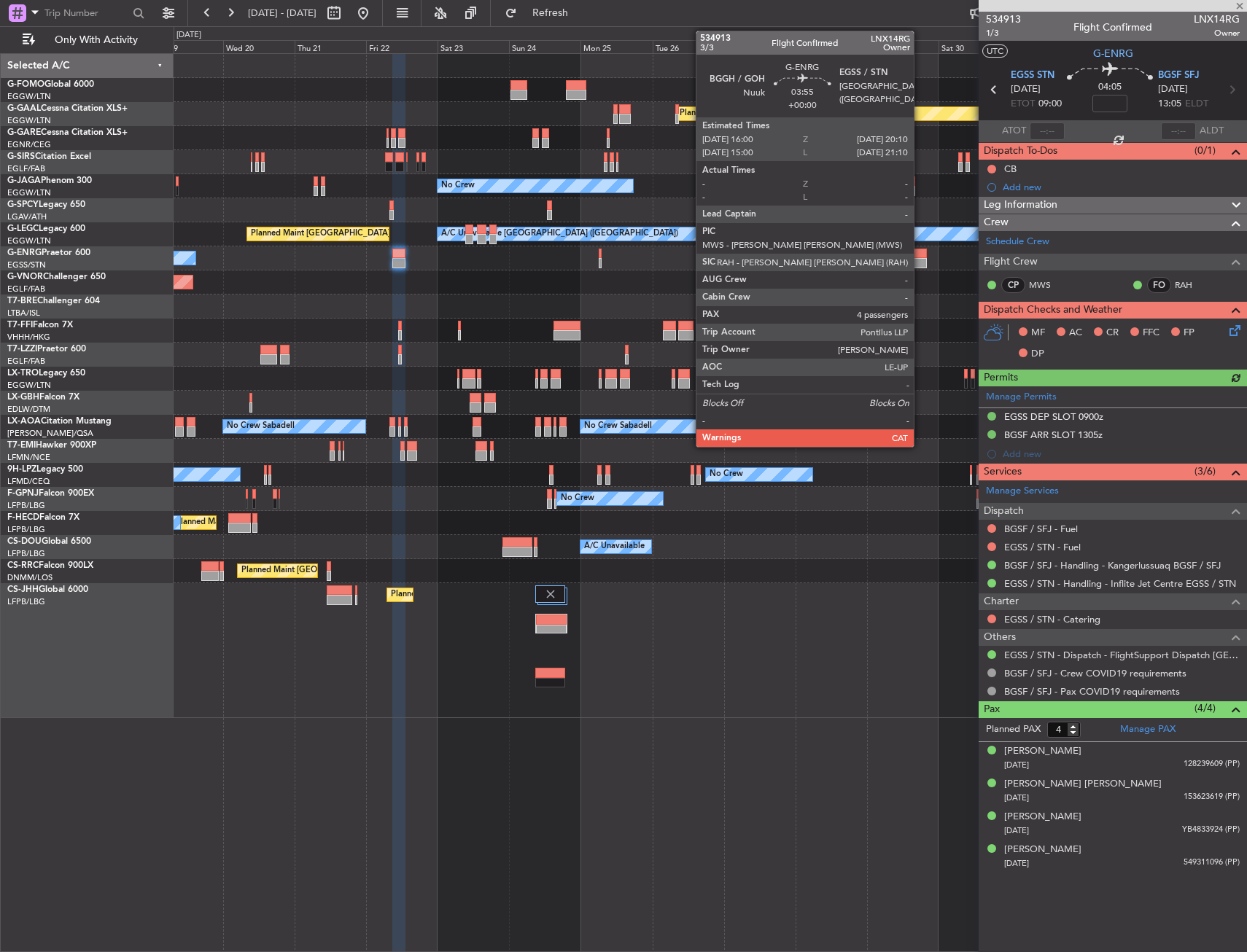
click at [920, 254] on div at bounding box center [920, 253] width 13 height 10
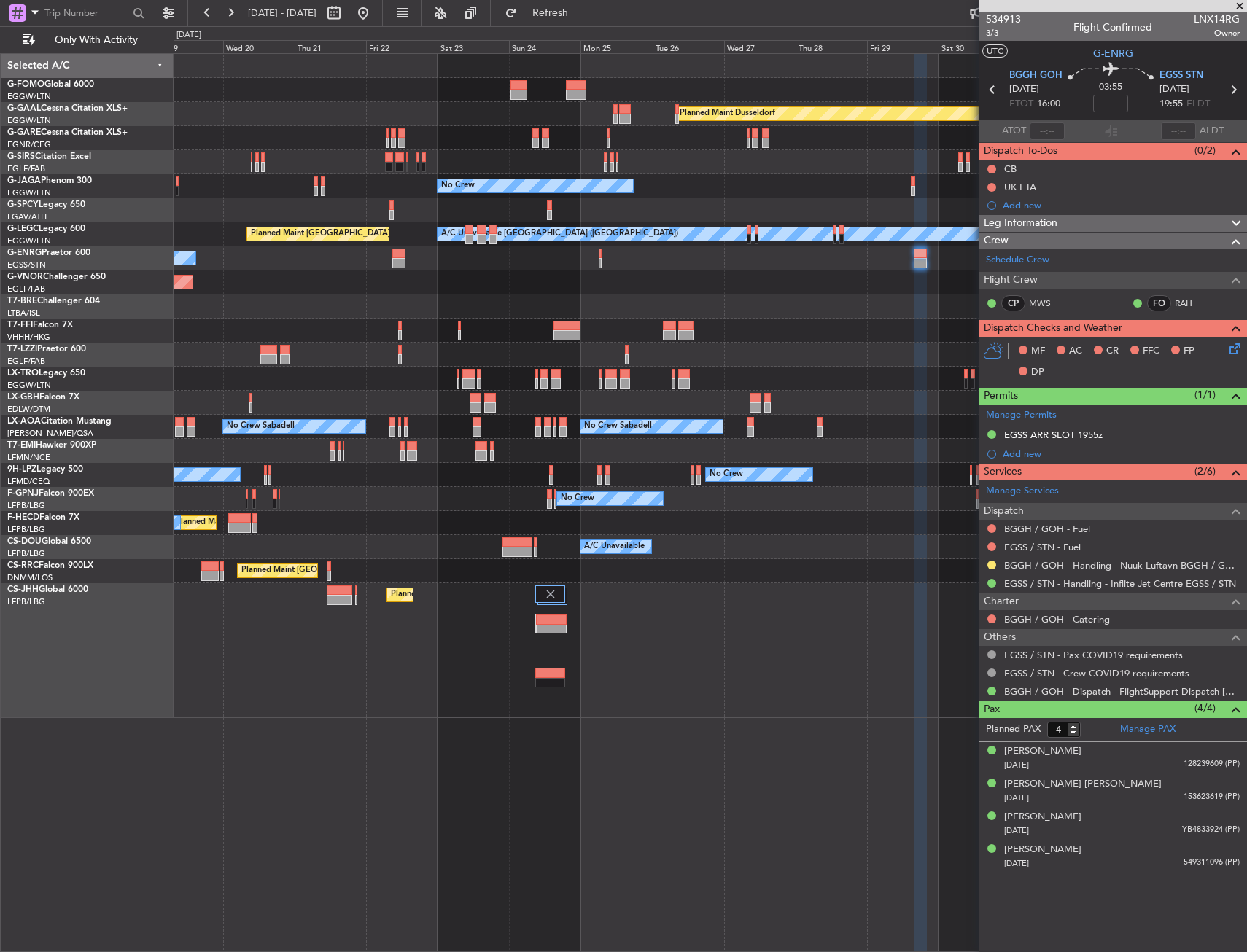
click at [484, 508] on div "No Crew Planned Maint Paris (Le Bourget) No Crew No Crew No Crew" at bounding box center [709, 499] width 1073 height 24
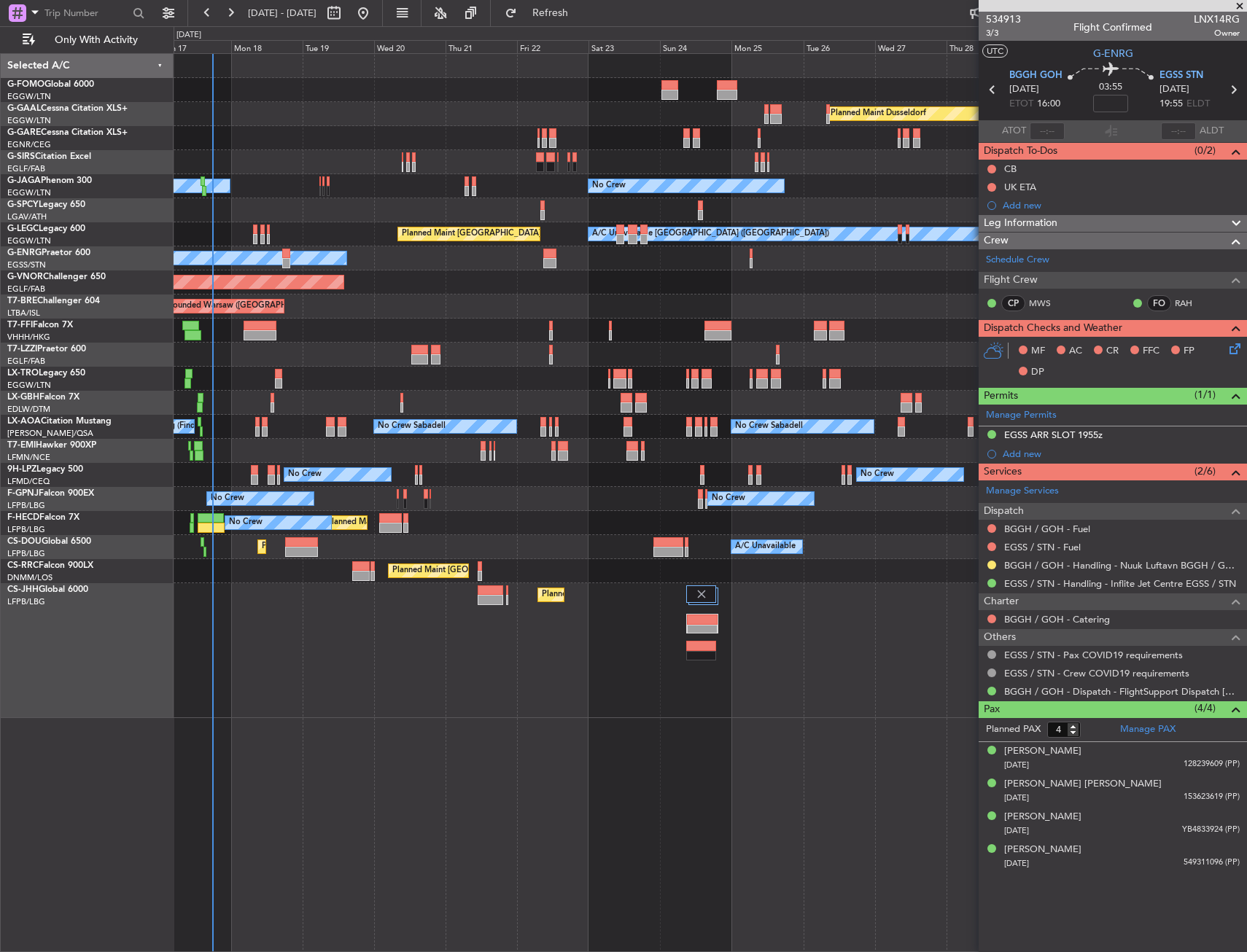
click at [443, 531] on div "Planned Maint Windsor Locks (Bradley Intl) Planned Maint Dusseldorf Planned Mai…" at bounding box center [709, 385] width 1073 height 664
